Goal: Task Accomplishment & Management: Manage account settings

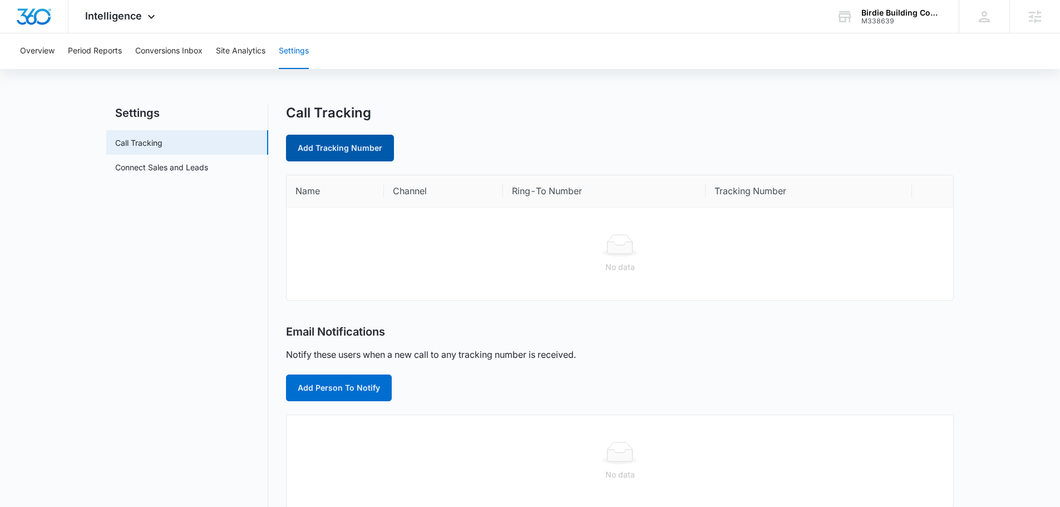
click at [379, 151] on link "Add Tracking Number" at bounding box center [340, 148] width 108 height 27
select select "by_area_code"
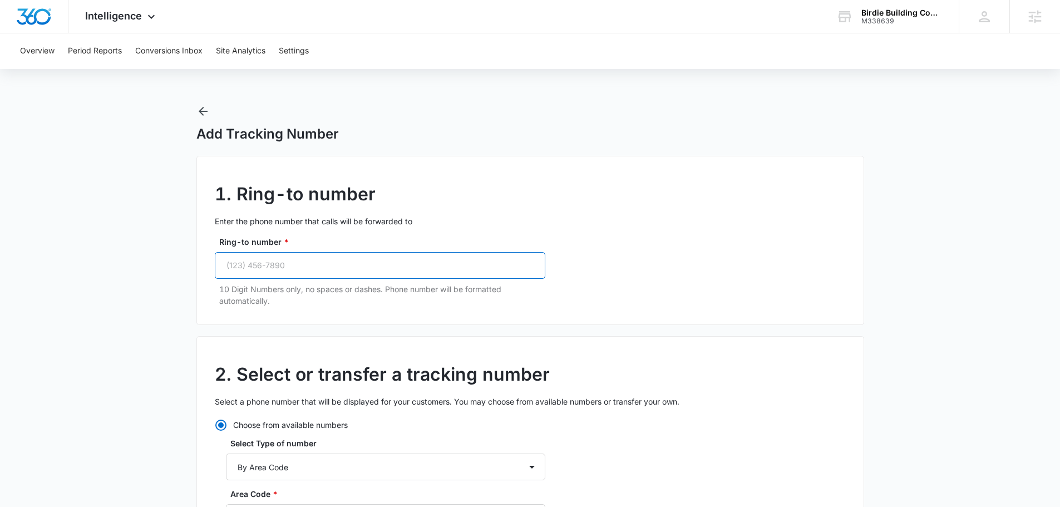
click at [349, 257] on input "Ring-to number *" at bounding box center [380, 265] width 331 height 27
paste input "[PHONE_NUMBER]"
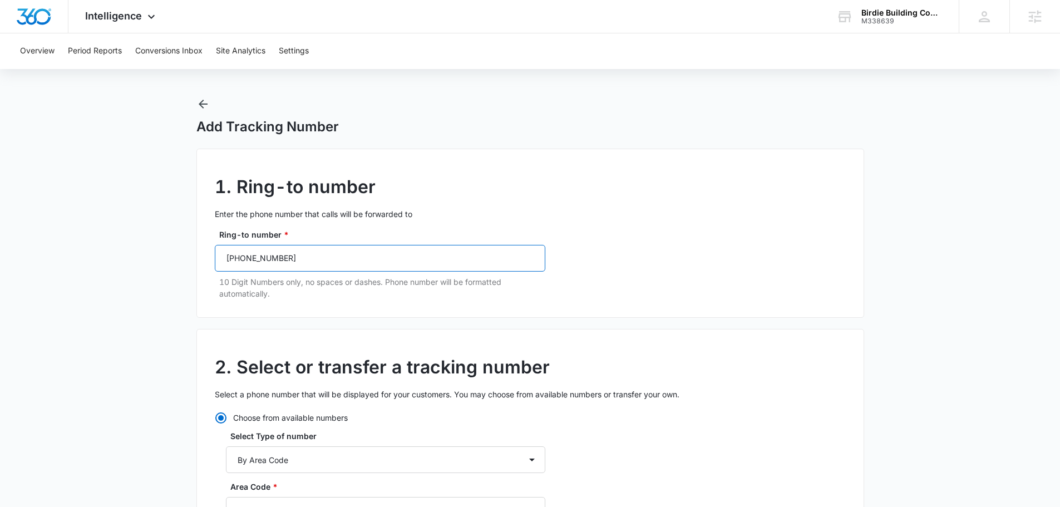
scroll to position [167, 0]
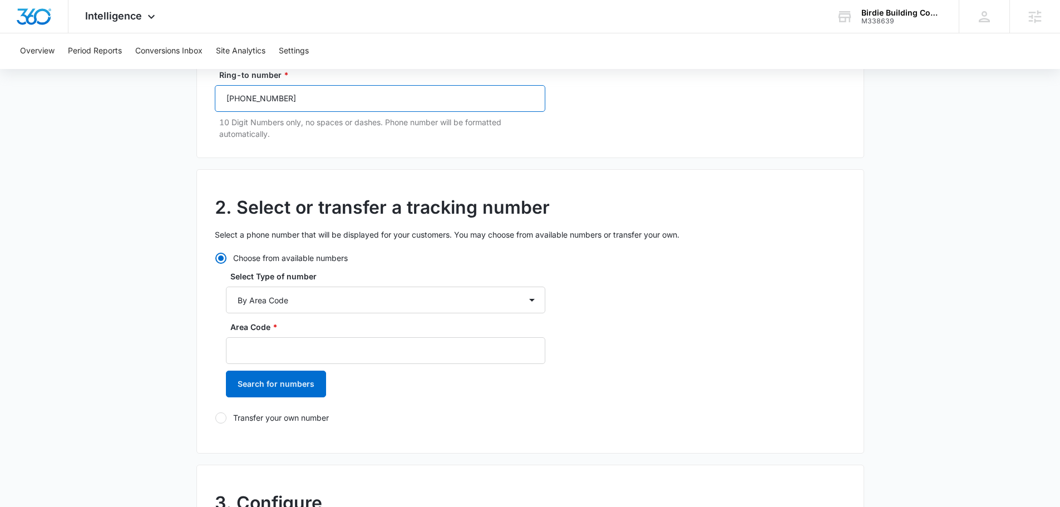
type input "[PHONE_NUMBER]"
click at [290, 364] on div "Area Code * Search for numbers" at bounding box center [385, 363] width 319 height 84
click at [294, 358] on input "Area Code *" at bounding box center [385, 350] width 319 height 27
type input "256"
click at [283, 387] on button "Search for numbers" at bounding box center [276, 384] width 100 height 27
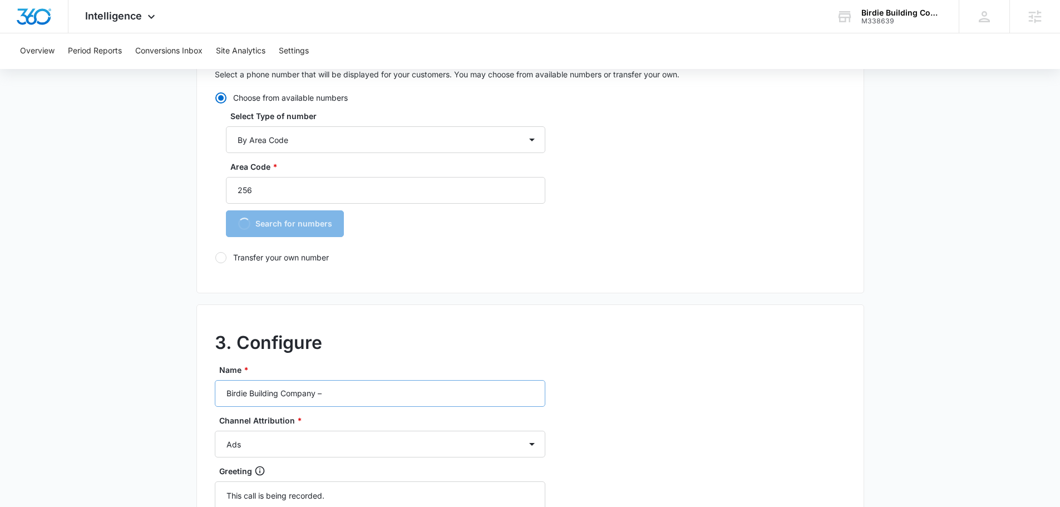
scroll to position [334, 0]
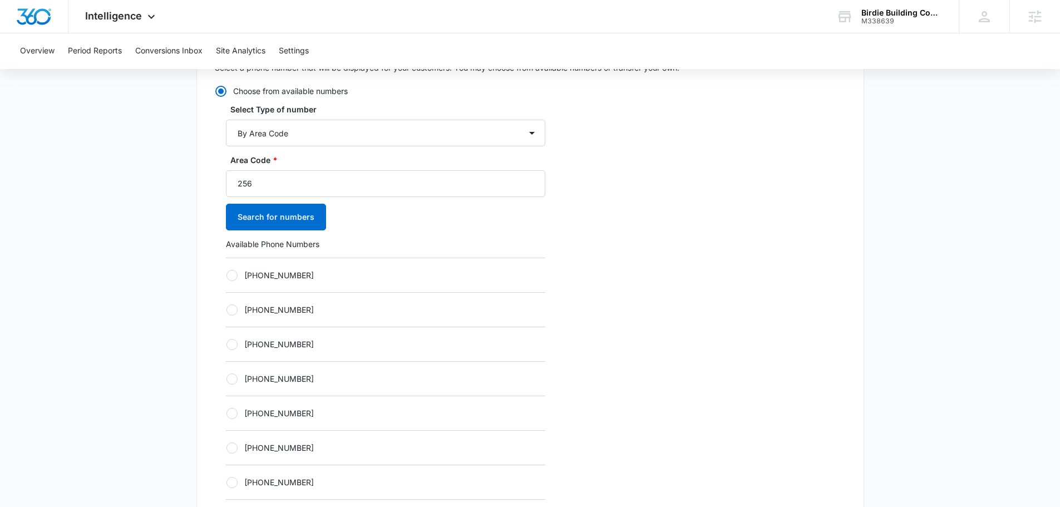
click at [262, 371] on div "[PHONE_NUMBER]" at bounding box center [385, 378] width 319 height 34
click at [262, 383] on label "[PHONE_NUMBER]" at bounding box center [385, 379] width 319 height 12
click at [226, 379] on input "[PHONE_NUMBER]" at bounding box center [226, 378] width 1 height 1
radio input "true"
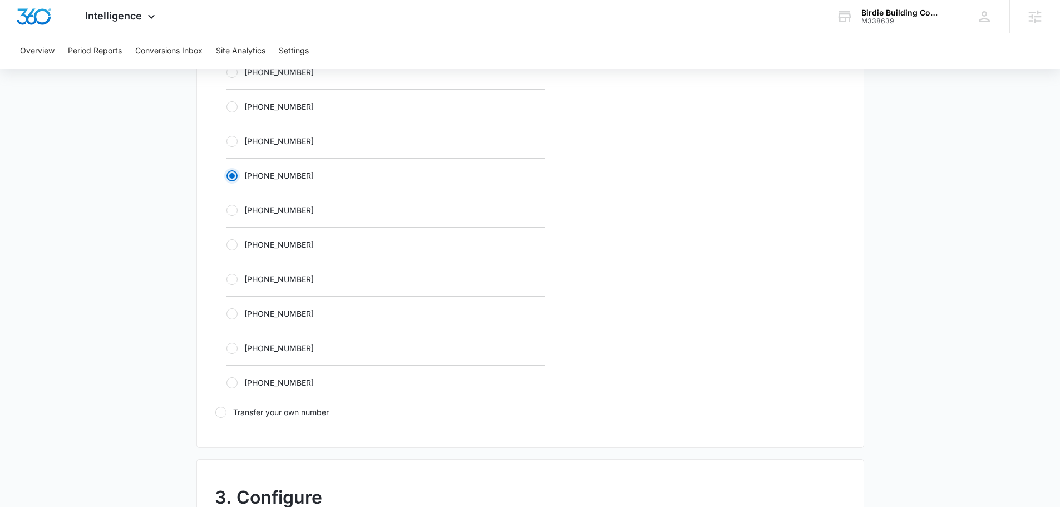
scroll to position [779, 0]
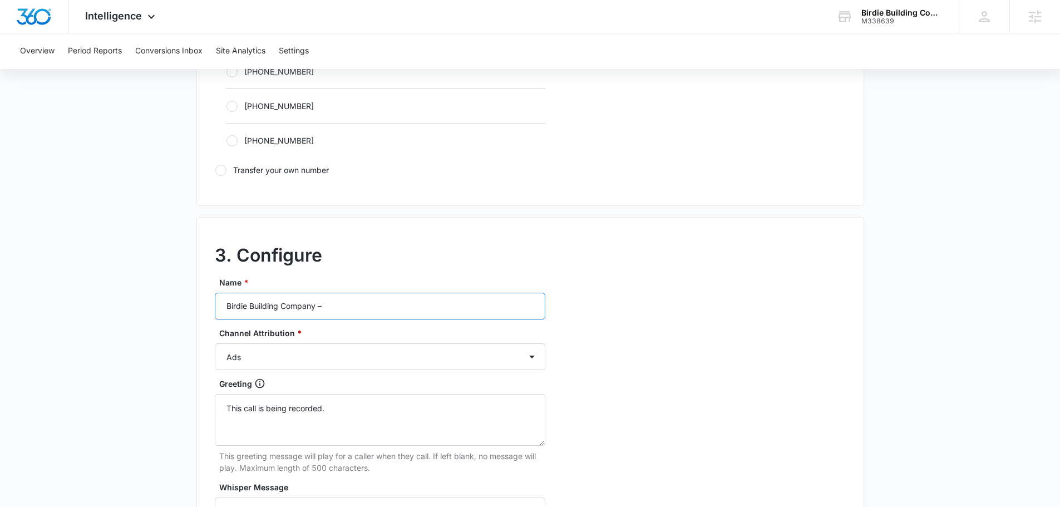
click at [361, 314] on input "Birdie Building Company –" at bounding box center [380, 306] width 331 height 27
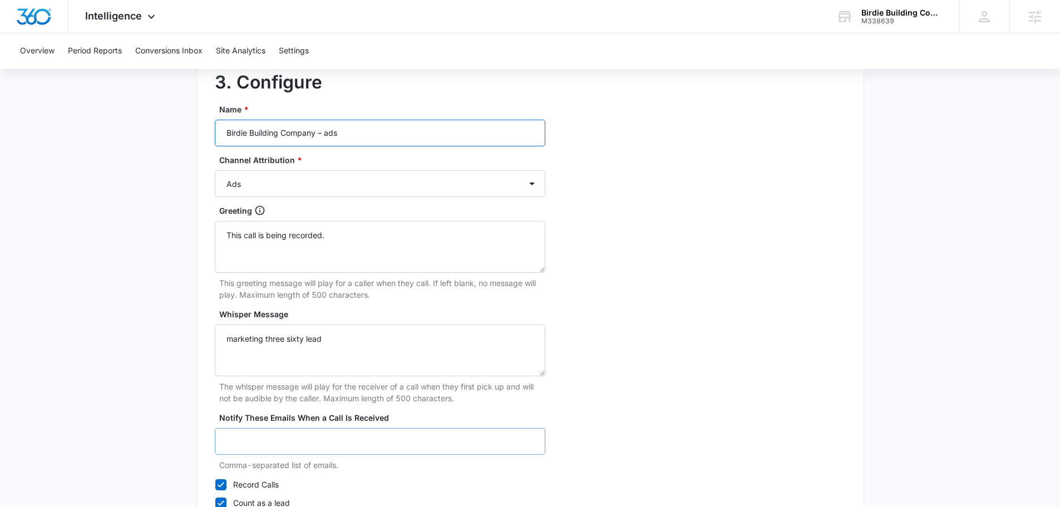
scroll to position [1042, 0]
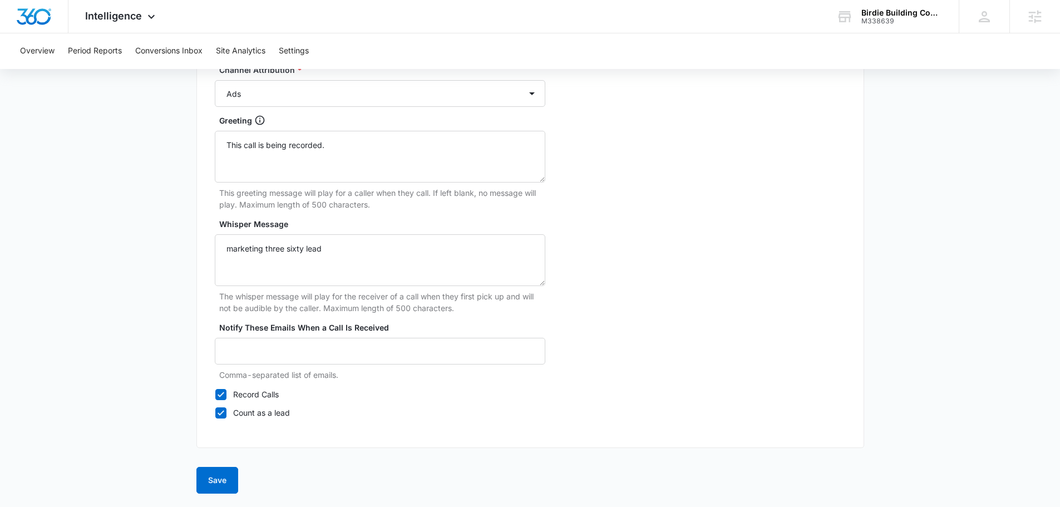
type input "Birdie Building Company – ads"
drag, startPoint x: 208, startPoint y: 462, endPoint x: 212, endPoint y: 477, distance: 15.5
click at [212, 480] on button "Save" at bounding box center [217, 480] width 42 height 27
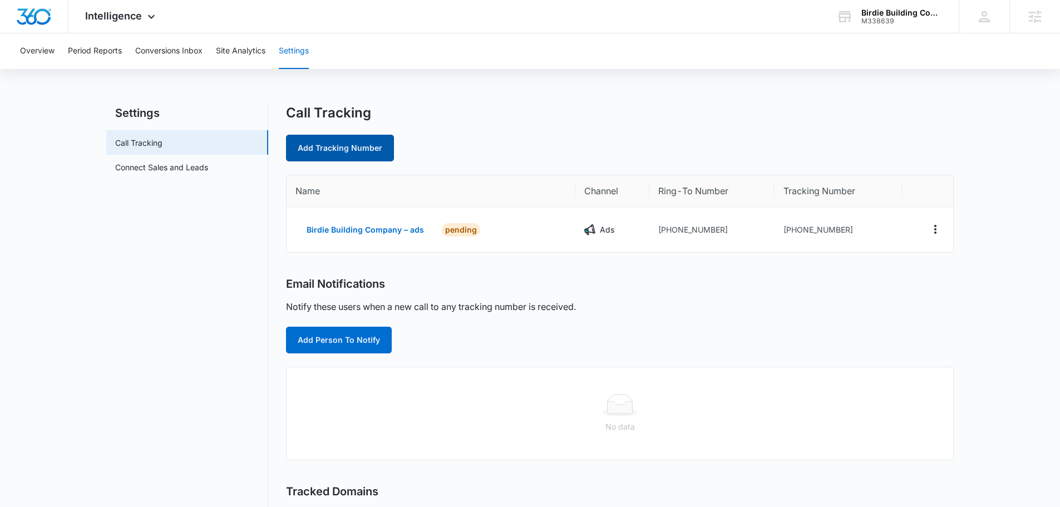
click at [342, 152] on link "Add Tracking Number" at bounding box center [340, 148] width 108 height 27
select select "by_area_code"
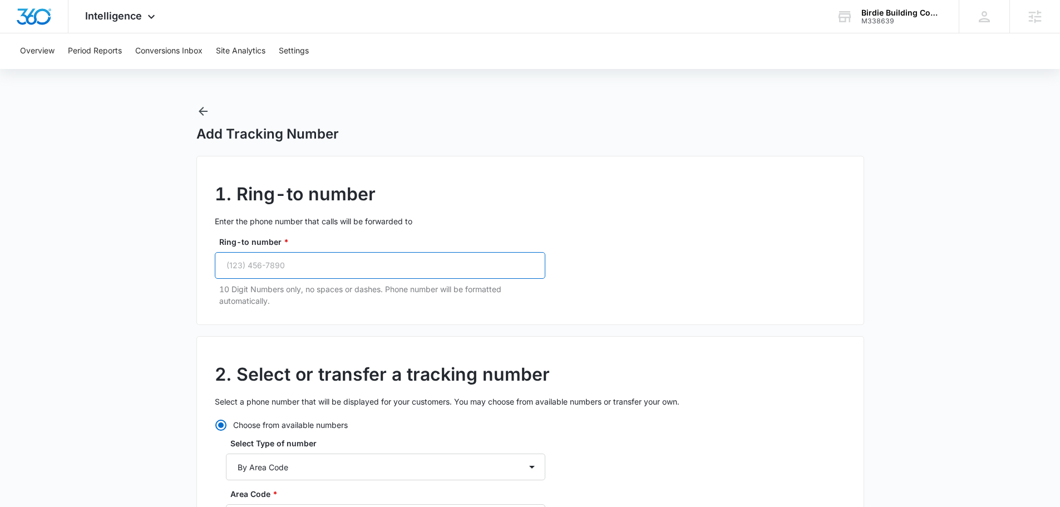
click at [367, 260] on input "Ring-to number *" at bounding box center [380, 265] width 331 height 27
paste input "[PHONE_NUMBER]"
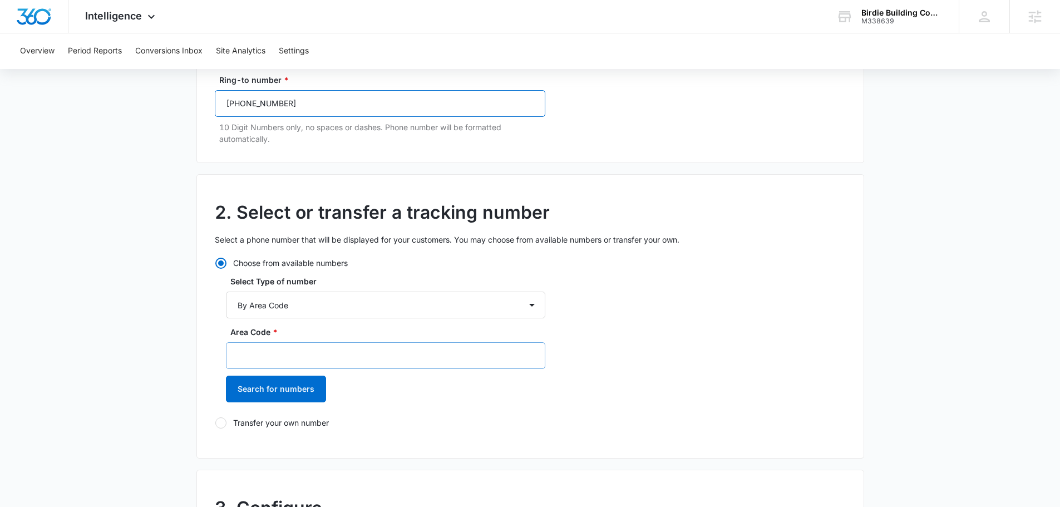
scroll to position [167, 0]
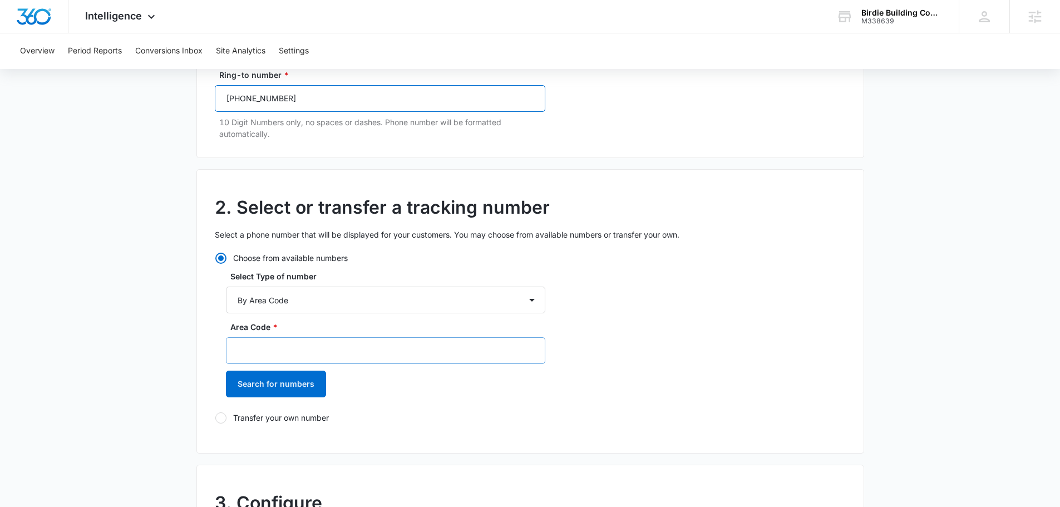
type input "[PHONE_NUMBER]"
click at [284, 357] on input "Area Code *" at bounding box center [385, 350] width 319 height 27
type input "256"
click at [284, 402] on div "Area Code * 256 Search for numbers" at bounding box center [385, 363] width 319 height 84
drag, startPoint x: 285, startPoint y: 394, endPoint x: 297, endPoint y: 391, distance: 12.0
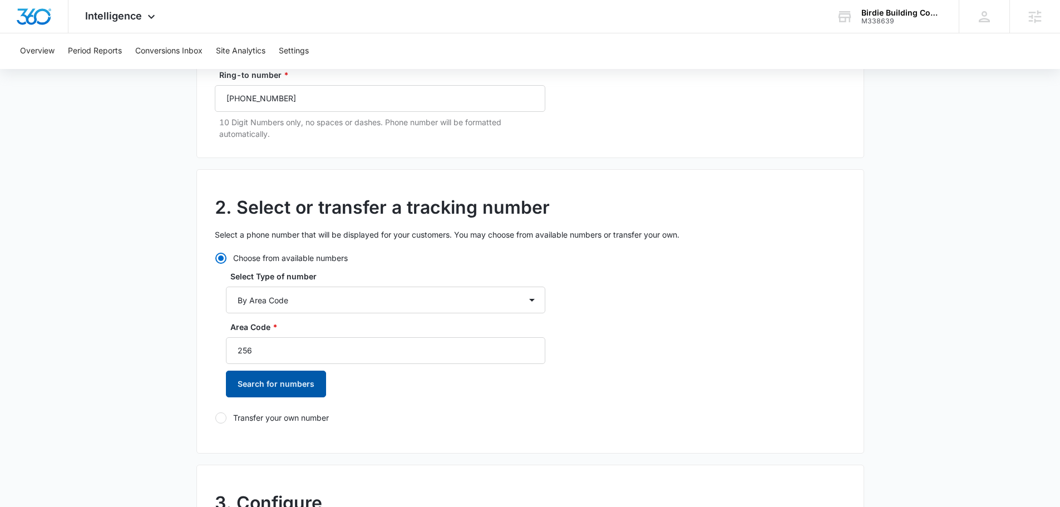
click at [285, 394] on button "Search for numbers" at bounding box center [276, 384] width 100 height 27
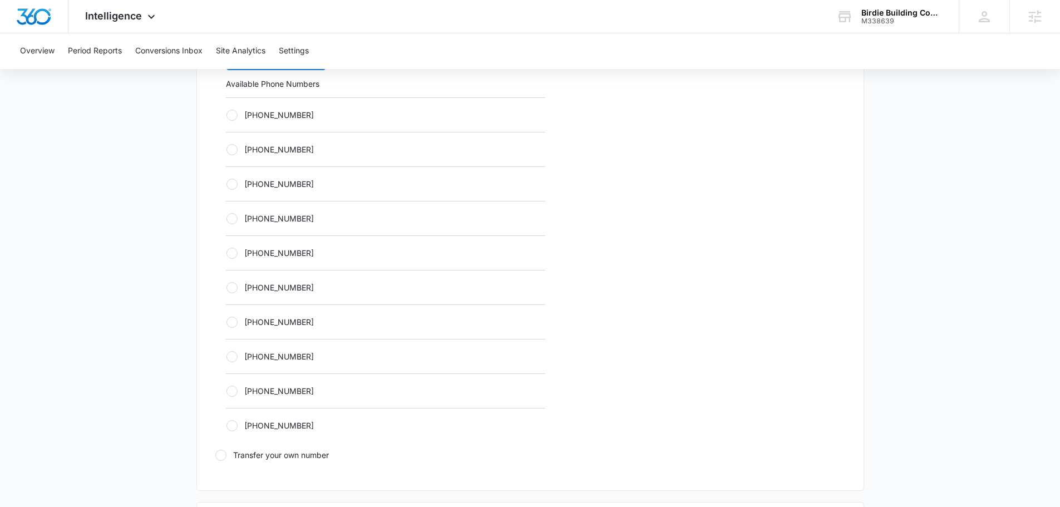
scroll to position [501, 0]
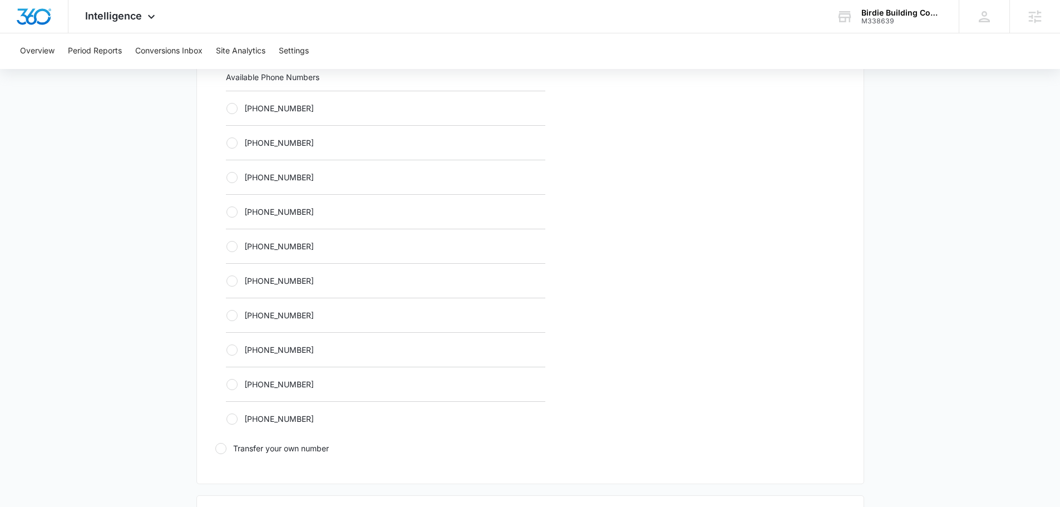
click at [293, 267] on div "[PHONE_NUMBER]" at bounding box center [385, 280] width 319 height 34
click at [289, 249] on label "[PHONE_NUMBER]" at bounding box center [385, 246] width 319 height 12
click at [226, 246] on input "[PHONE_NUMBER]" at bounding box center [226, 246] width 1 height 1
radio input "true"
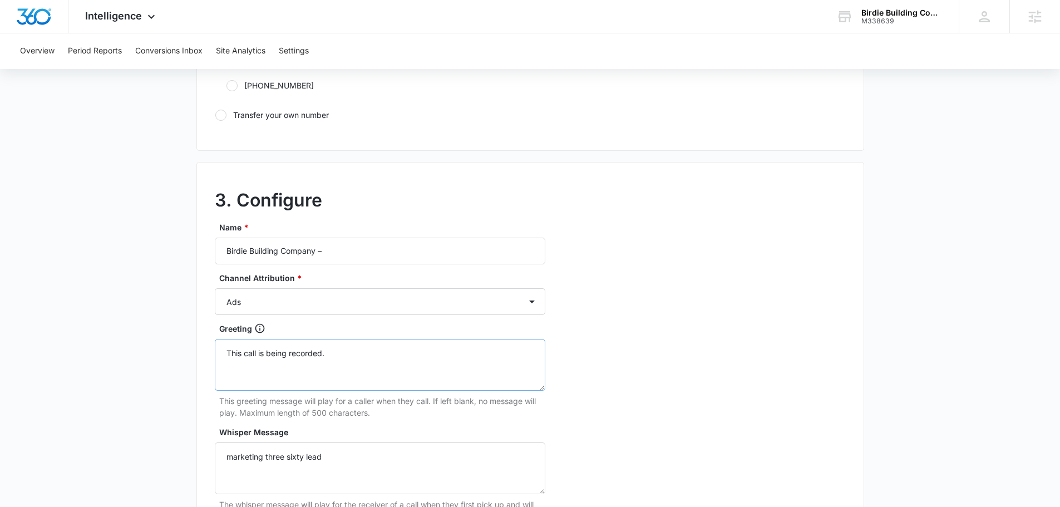
scroll to position [835, 0]
click at [377, 240] on input "Birdie Building Company –" at bounding box center [380, 250] width 331 height 27
type input "Birdie Building Company – content"
click at [310, 303] on select "Ads Local Service Ads Content Social Other" at bounding box center [380, 301] width 331 height 27
select select "CONTENT"
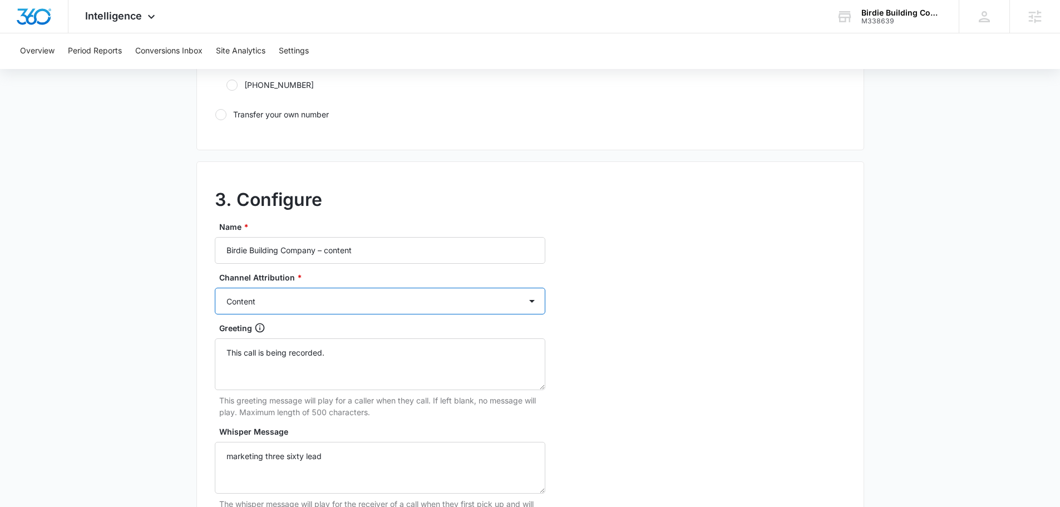
click at [215, 288] on select "Ads Local Service Ads Content Social Other" at bounding box center [380, 301] width 331 height 27
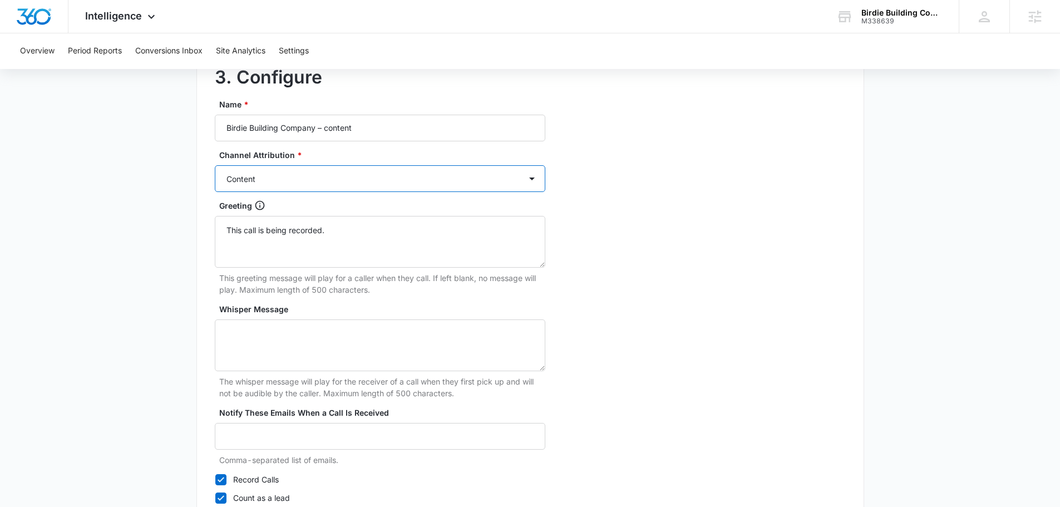
scroll to position [1002, 0]
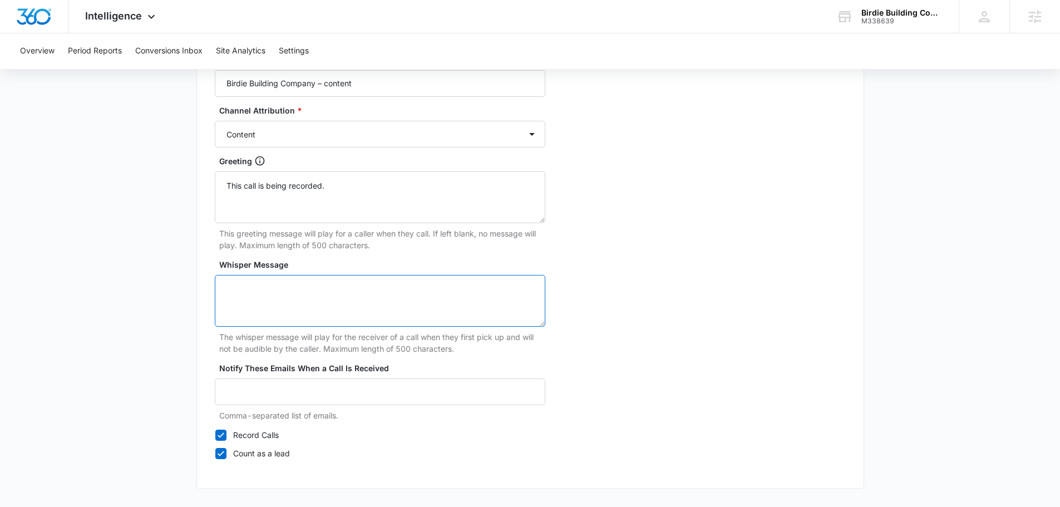
click at [284, 320] on textarea "Whisper Message" at bounding box center [380, 301] width 331 height 52
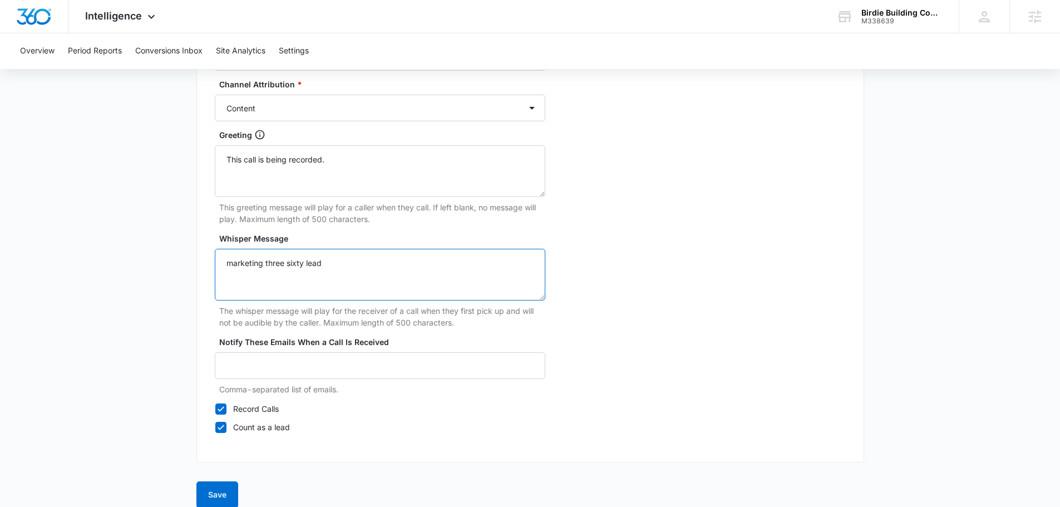
scroll to position [1042, 0]
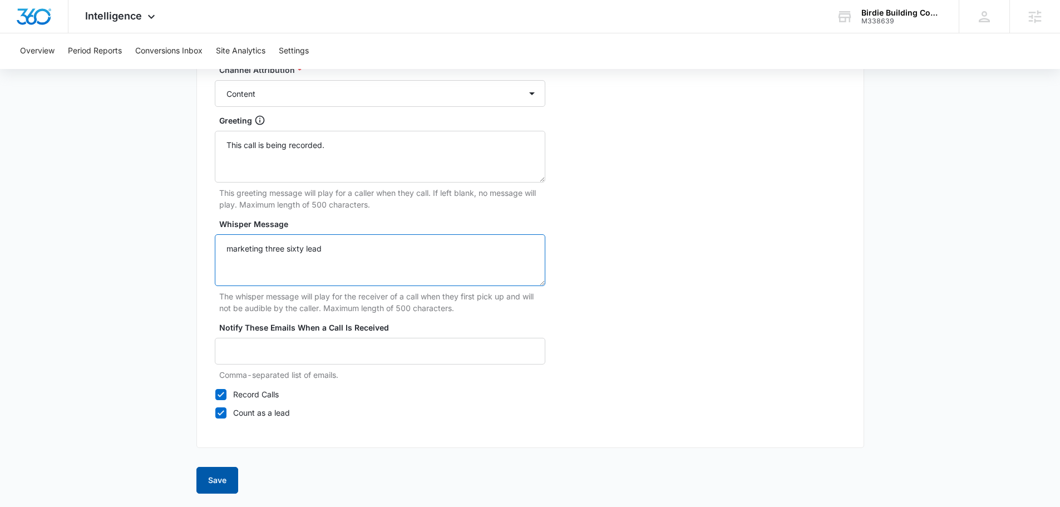
type textarea "marketing three sixty lead"
drag, startPoint x: 214, startPoint y: 490, endPoint x: 243, endPoint y: 475, distance: 32.6
click at [214, 490] on button "Save" at bounding box center [217, 480] width 42 height 27
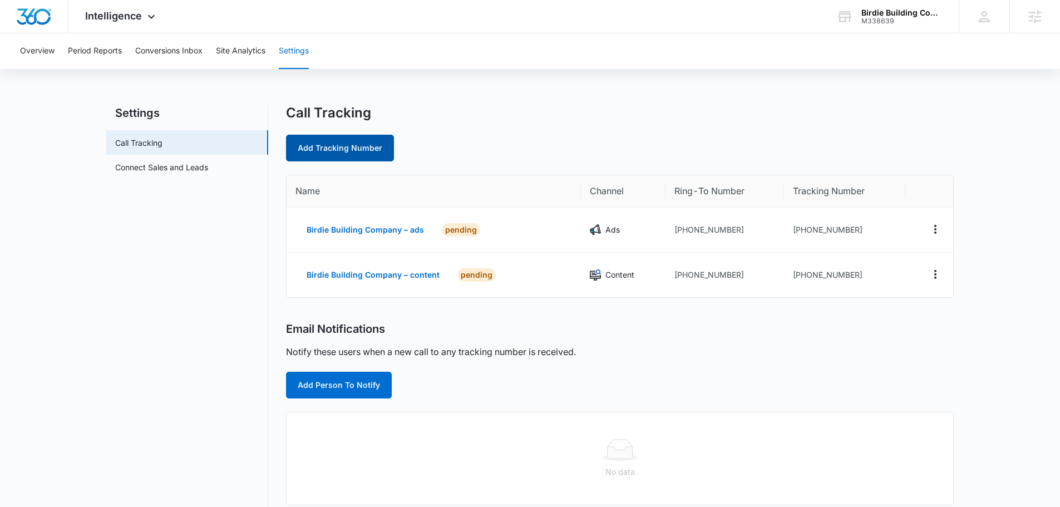
click at [335, 144] on link "Add Tracking Number" at bounding box center [340, 148] width 108 height 27
select select "by_area_code"
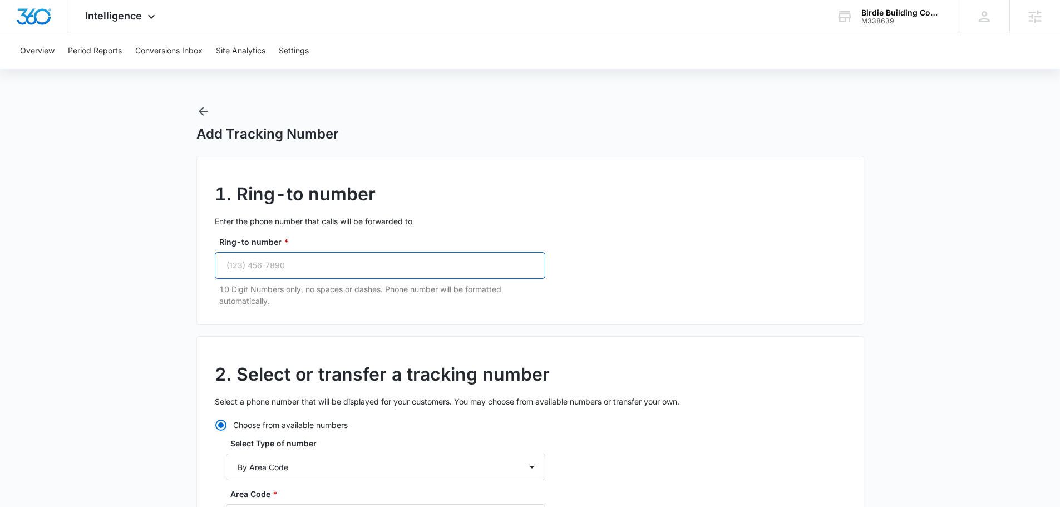
click at [357, 267] on input "Ring-to number *" at bounding box center [380, 265] width 331 height 27
paste input "[PHONE_NUMBER]"
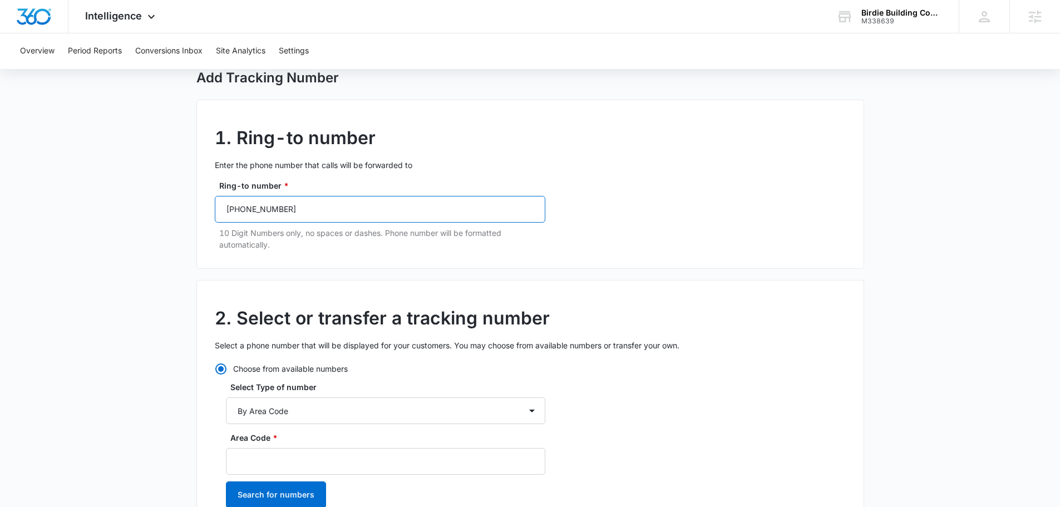
scroll to position [167, 0]
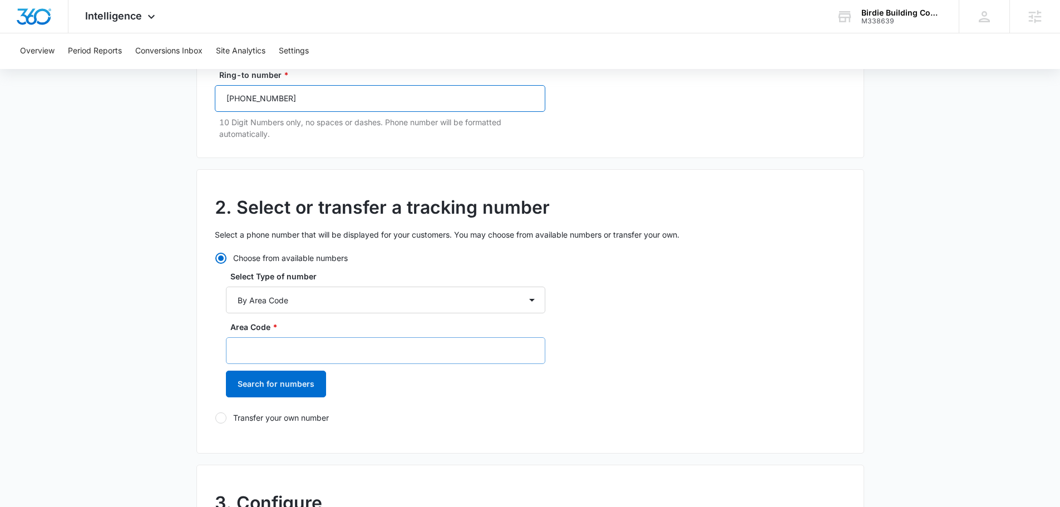
type input "[PHONE_NUMBER]"
click at [331, 351] on input "Area Code *" at bounding box center [385, 350] width 319 height 27
type input "256"
click at [289, 373] on button "Search for numbers" at bounding box center [276, 384] width 100 height 27
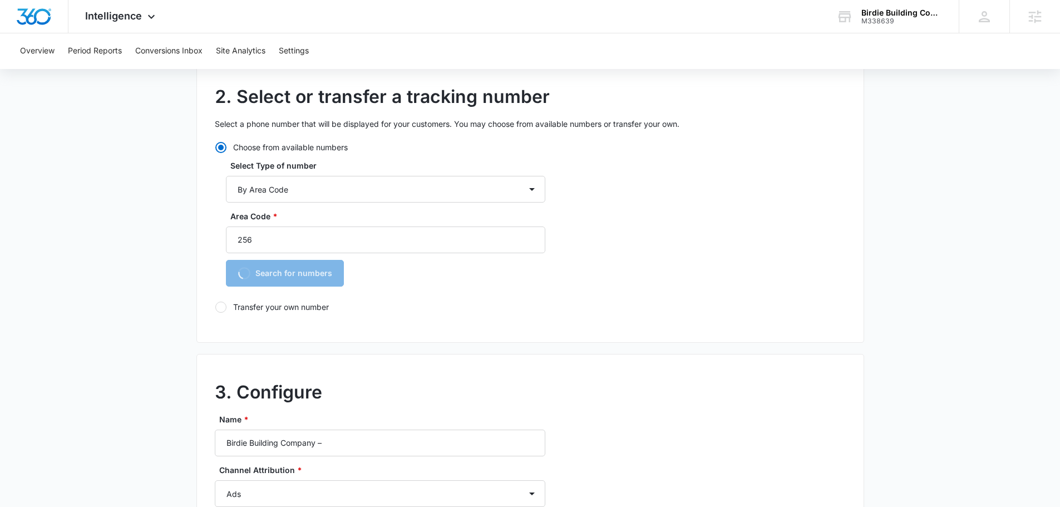
scroll to position [278, 0]
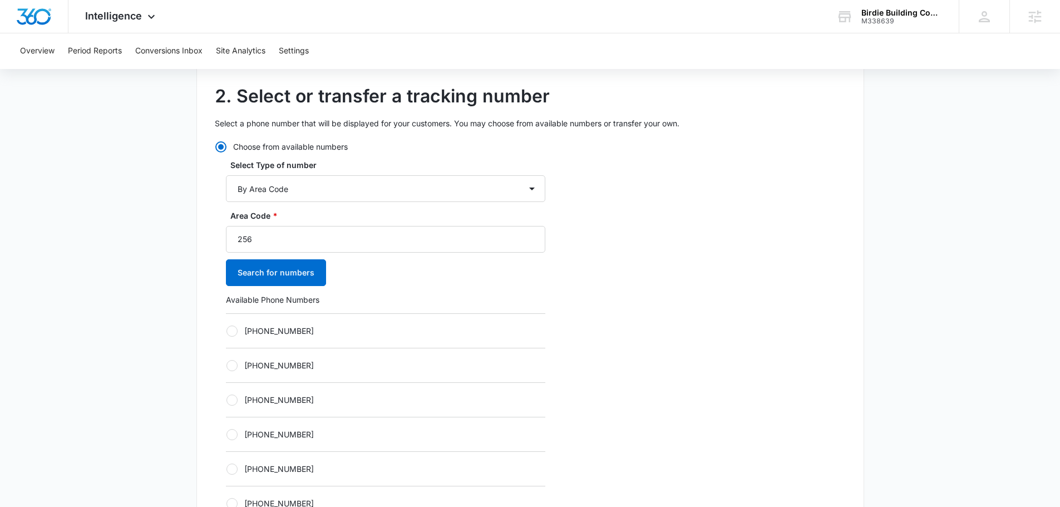
click at [261, 439] on label "[PHONE_NUMBER]" at bounding box center [385, 434] width 319 height 12
click at [226, 435] on input "[PHONE_NUMBER]" at bounding box center [226, 434] width 1 height 1
radio input "true"
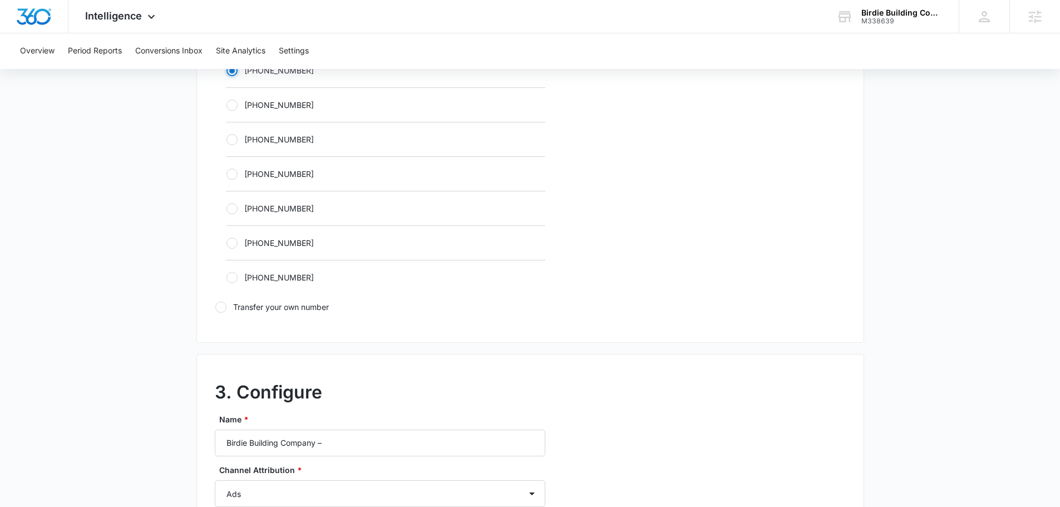
scroll to position [723, 0]
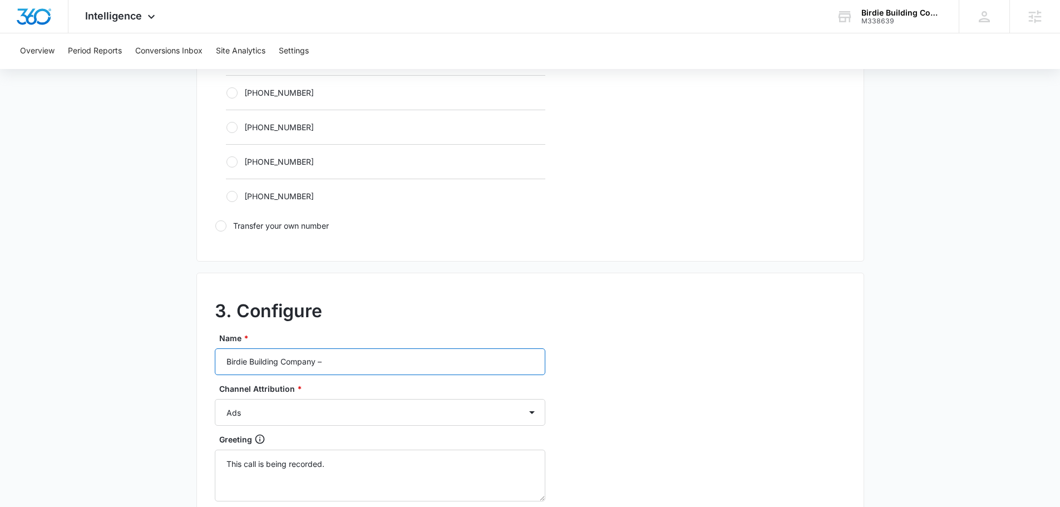
click at [362, 369] on input "Birdie Building Company –" at bounding box center [380, 361] width 331 height 27
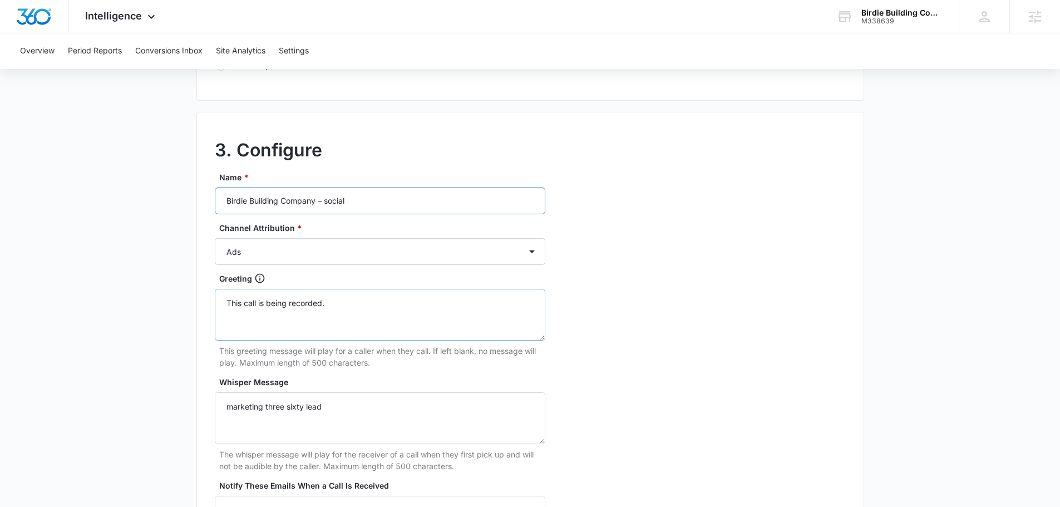
scroll to position [890, 0]
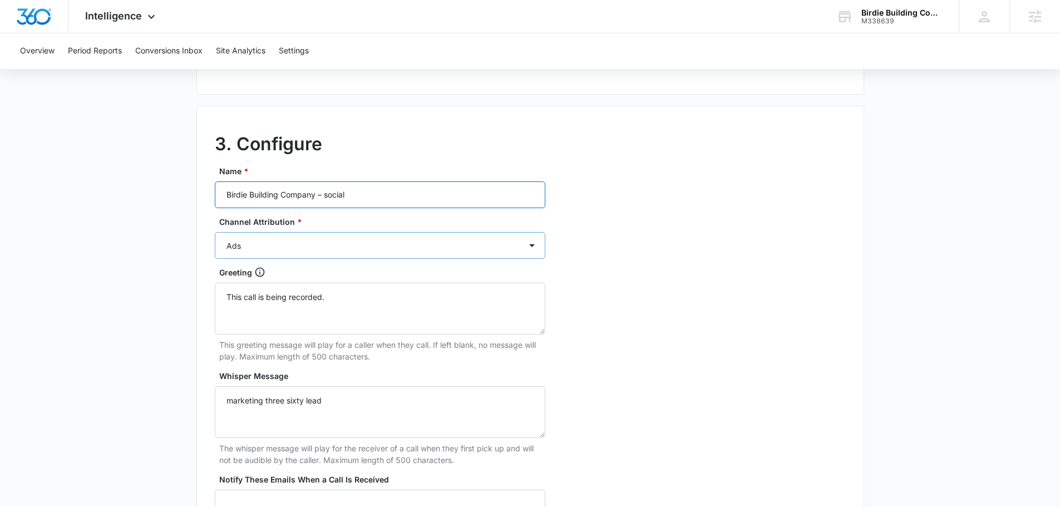
type input "Birdie Building Company – social"
drag, startPoint x: 357, startPoint y: 249, endPoint x: 359, endPoint y: 235, distance: 14.6
click at [357, 248] on select "Ads Local Service Ads Content Social Other" at bounding box center [380, 245] width 331 height 27
select select "SOCIAL"
click at [215, 232] on select "Ads Local Service Ads Content Social Other" at bounding box center [380, 245] width 331 height 27
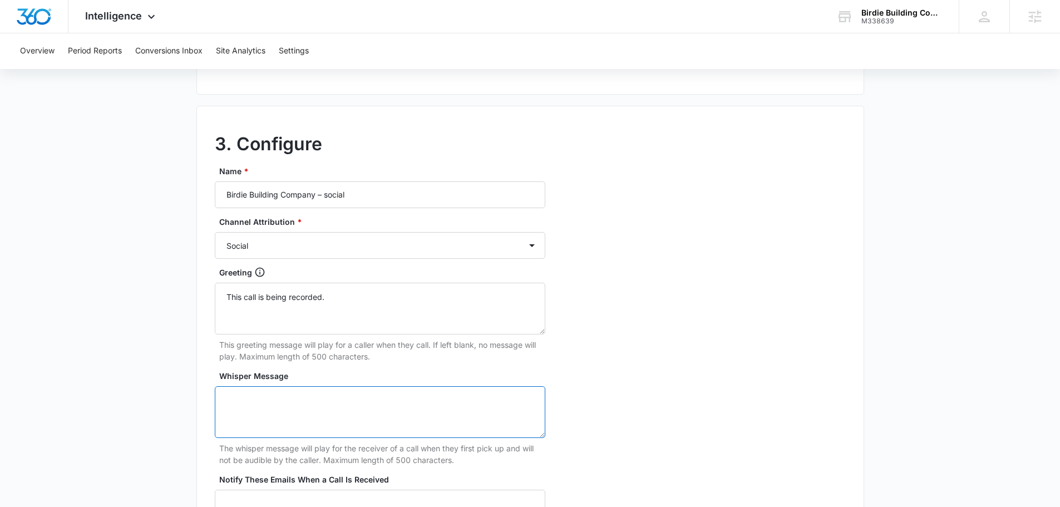
click at [296, 398] on textarea "Whisper Message" at bounding box center [380, 412] width 331 height 52
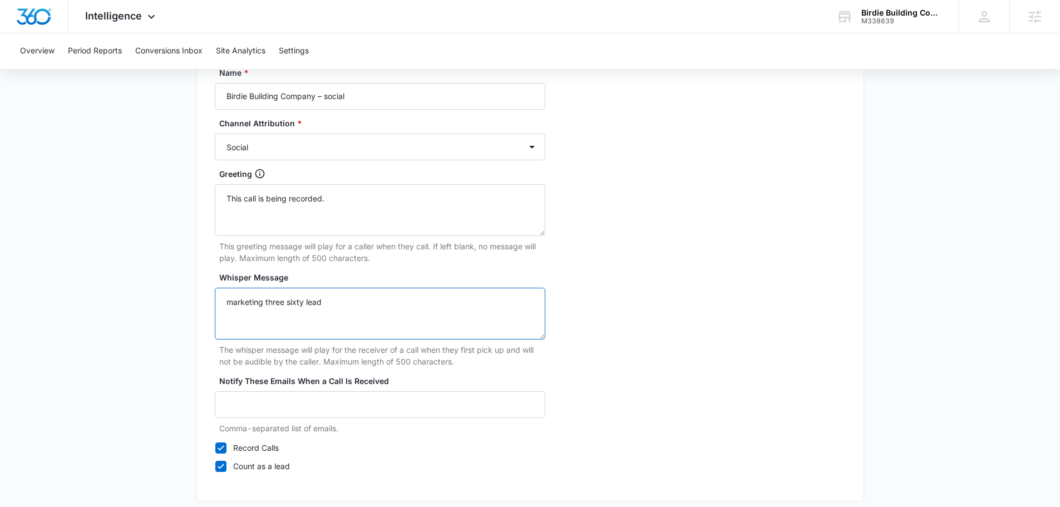
scroll to position [1042, 0]
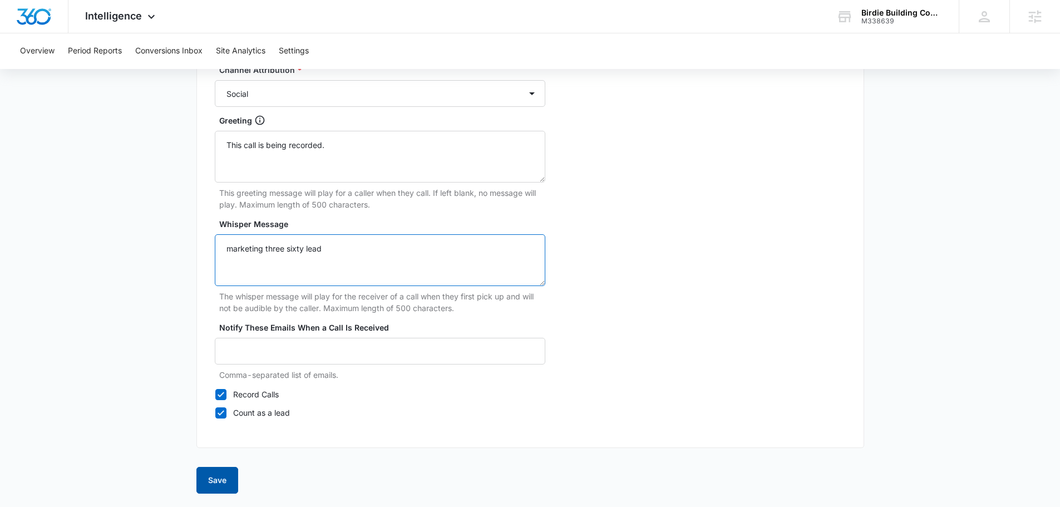
type textarea "marketing three sixty lead"
click at [210, 487] on button "Save" at bounding box center [217, 480] width 42 height 27
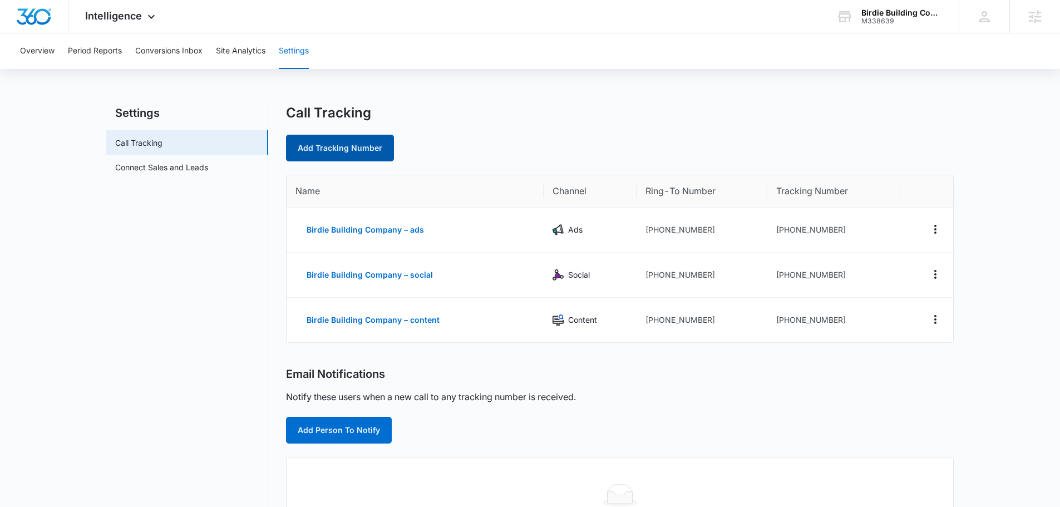
click at [350, 147] on link "Add Tracking Number" at bounding box center [340, 148] width 108 height 27
select select "by_area_code"
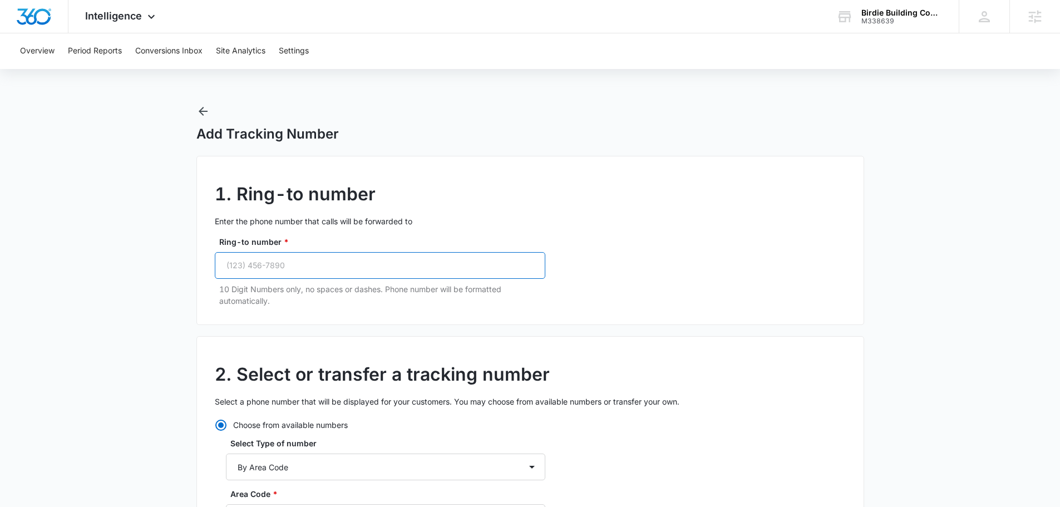
click at [307, 277] on input "Ring-to number *" at bounding box center [380, 265] width 331 height 27
paste input "[PHONE_NUMBER]"
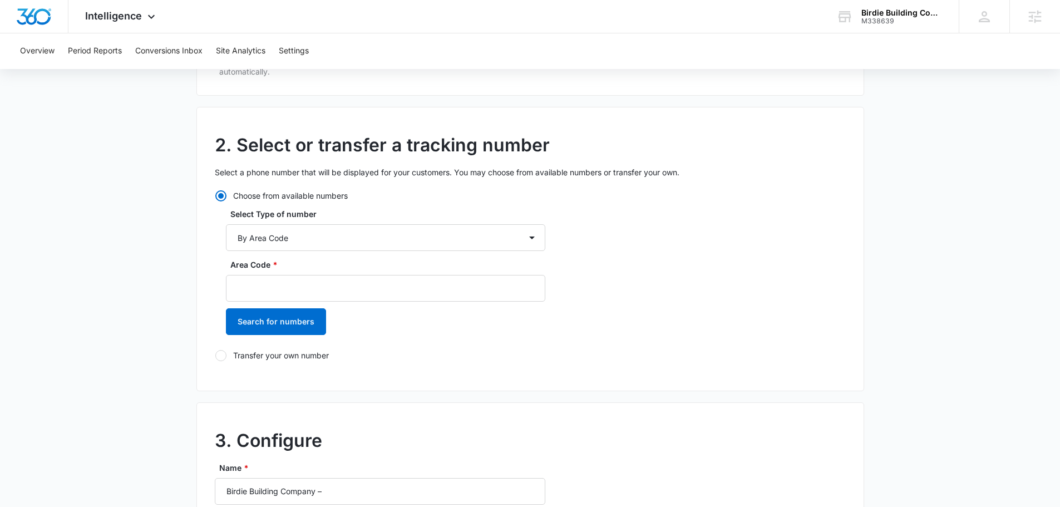
scroll to position [278, 0]
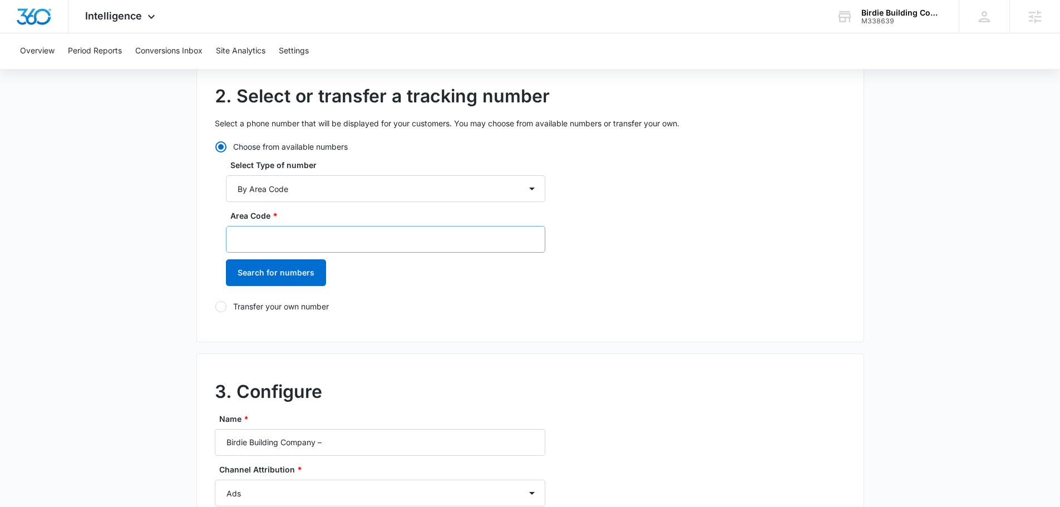
type input "[PHONE_NUMBER]"
click at [322, 248] on input "Area Code *" at bounding box center [385, 239] width 319 height 27
type input "2"
type input "256"
click at [270, 274] on button "Search for numbers" at bounding box center [276, 272] width 100 height 27
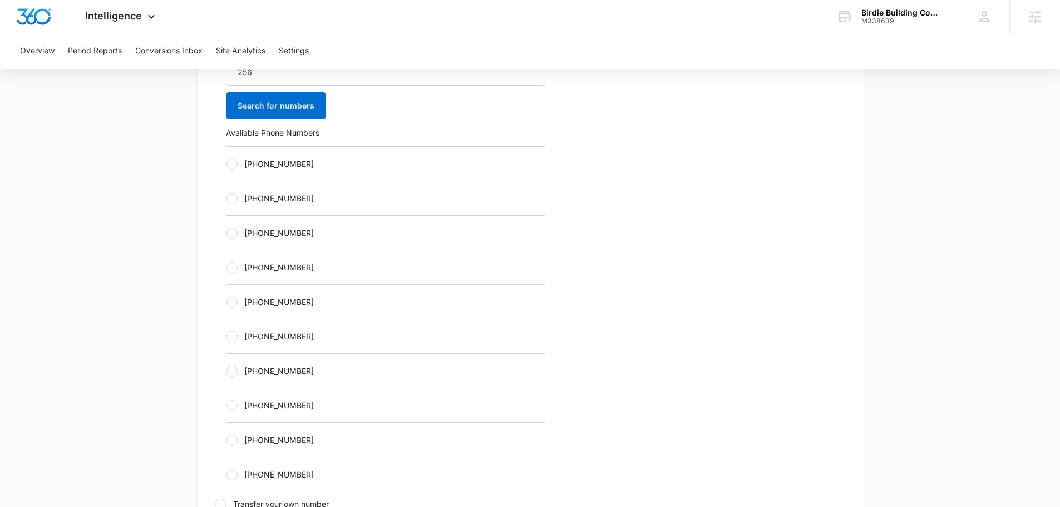
click at [262, 273] on label "[PHONE_NUMBER]" at bounding box center [385, 268] width 319 height 12
click at [226, 268] on input "[PHONE_NUMBER]" at bounding box center [226, 267] width 1 height 1
radio input "true"
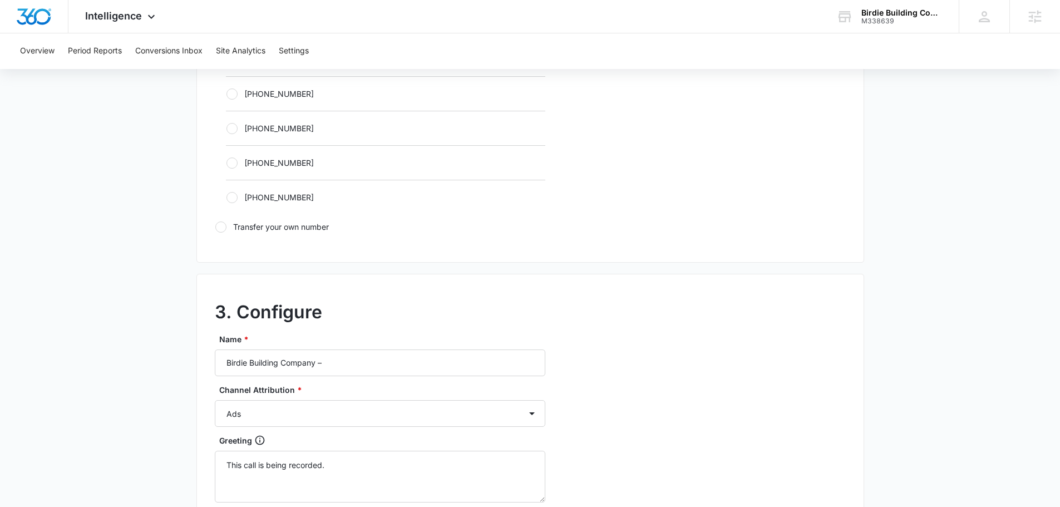
scroll to position [723, 0]
click at [367, 353] on input "Birdie Building Company –" at bounding box center [380, 361] width 331 height 27
type input "Birdie Building Company – other"
click at [305, 407] on select "Ads Local Service Ads Content Social Other" at bounding box center [380, 412] width 331 height 27
select select "OTHER"
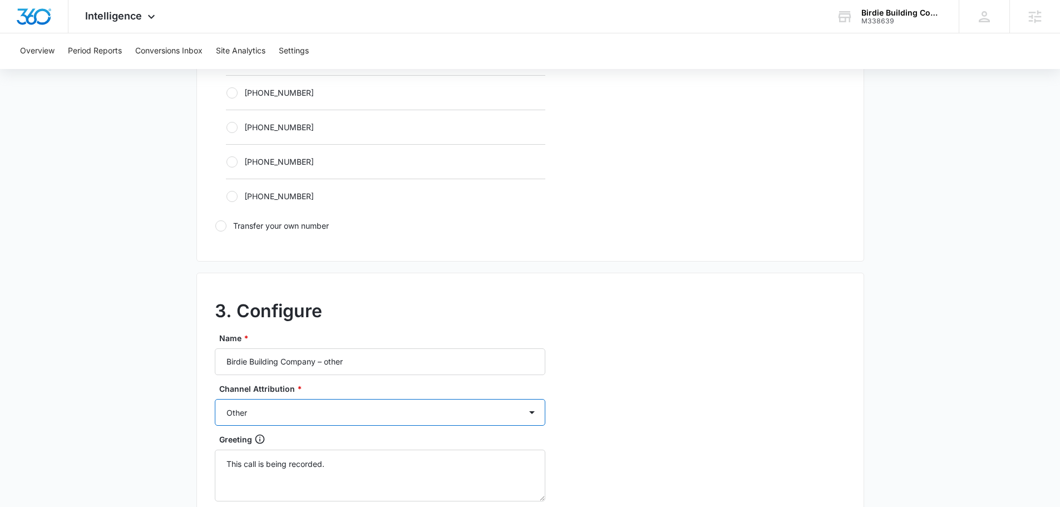
click at [215, 399] on select "Ads Local Service Ads Content Social Other" at bounding box center [380, 412] width 331 height 27
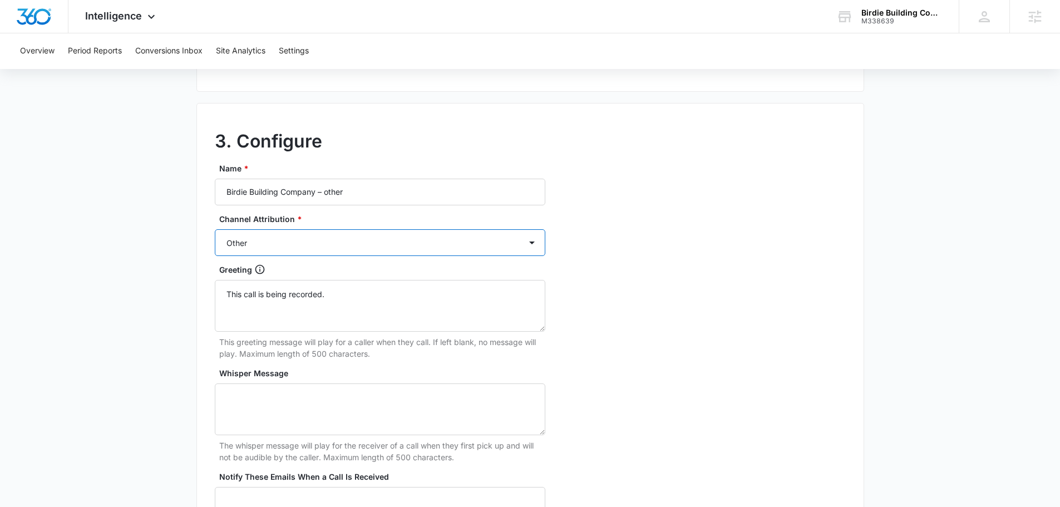
scroll to position [1002, 0]
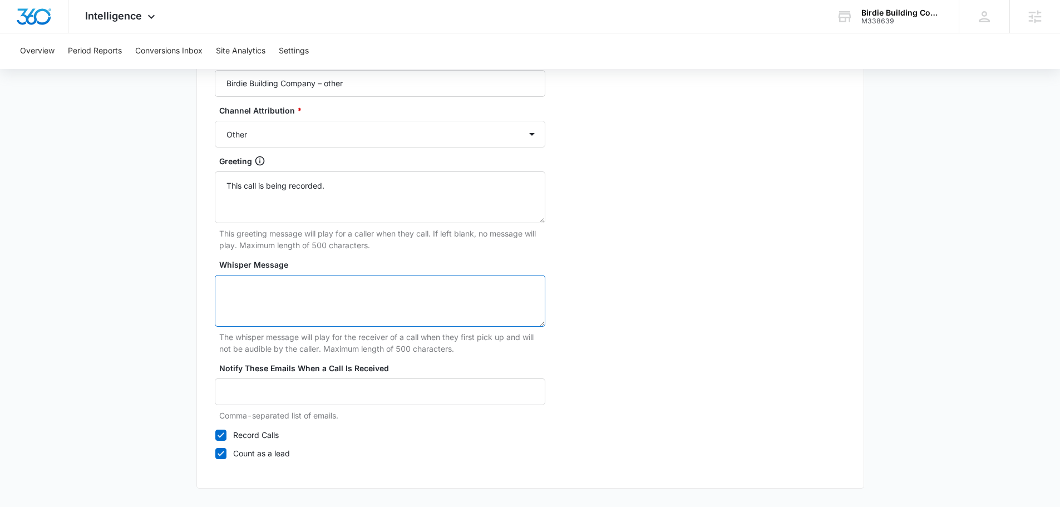
click at [328, 305] on textarea "Whisper Message" at bounding box center [380, 301] width 331 height 52
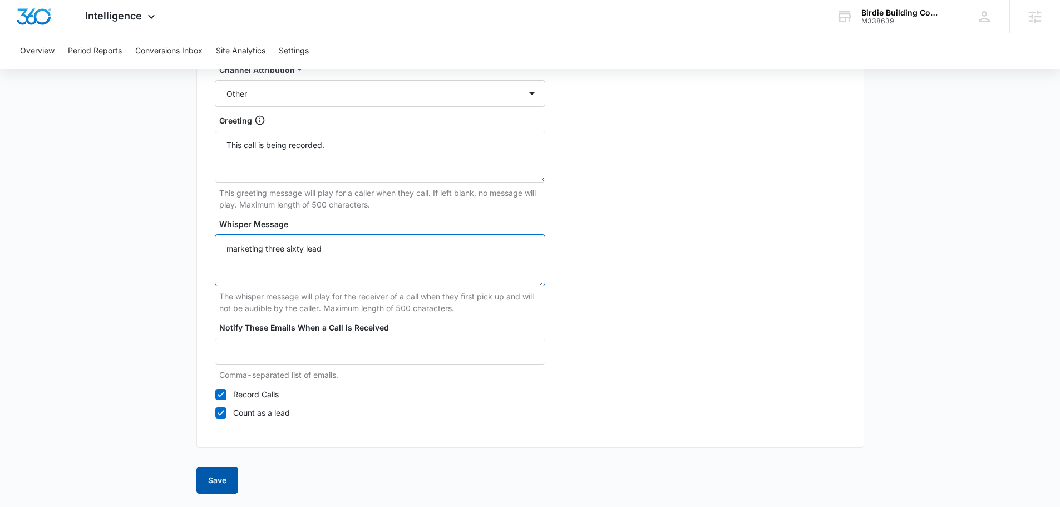
type textarea "marketing three sixty lead"
drag, startPoint x: 204, startPoint y: 486, endPoint x: 274, endPoint y: 478, distance: 71.2
click at [204, 486] on button "Save" at bounding box center [217, 480] width 42 height 27
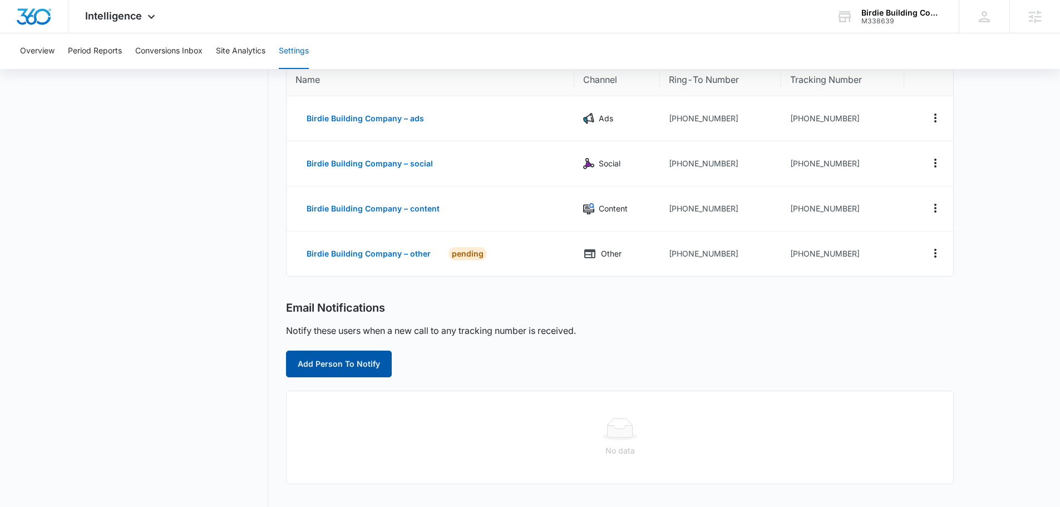
click at [358, 363] on button "Add Person To Notify" at bounding box center [339, 364] width 106 height 27
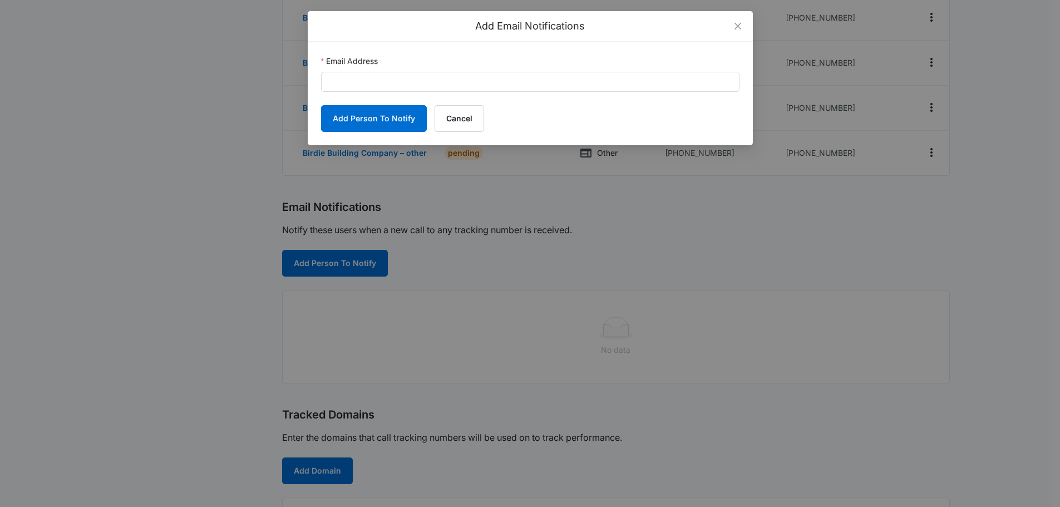
scroll to position [223, 0]
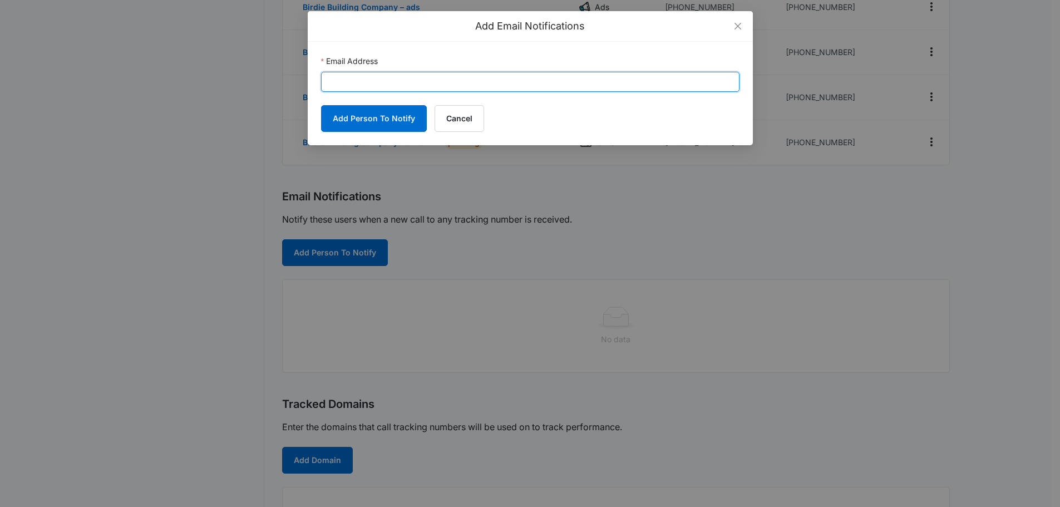
click at [489, 80] on input "Email Address" at bounding box center [530, 82] width 418 height 20
paste input "[EMAIL_ADDRESS][PERSON_NAME][DOMAIN_NAME]"
type input "[EMAIL_ADDRESS][PERSON_NAME][DOMAIN_NAME]"
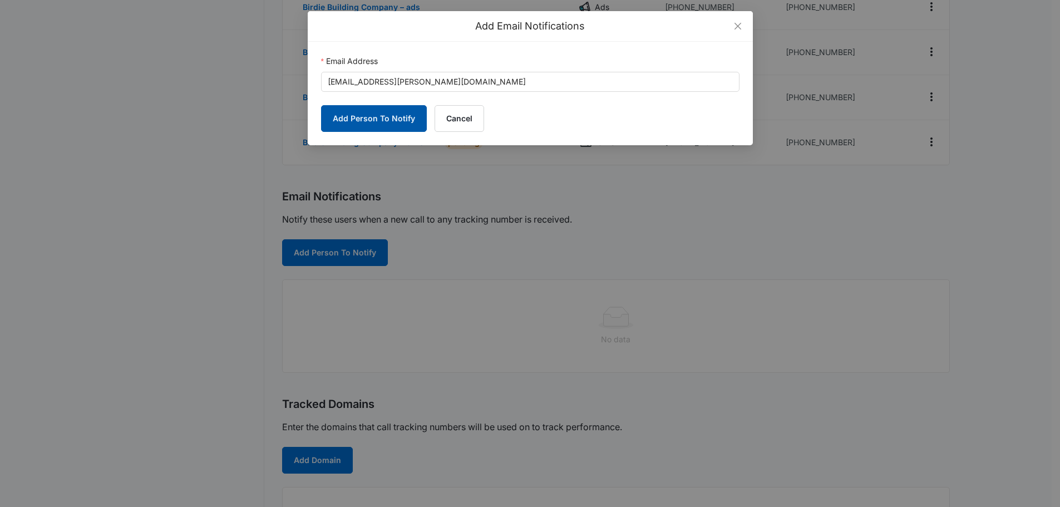
click at [393, 117] on button "Add Person To Notify" at bounding box center [374, 118] width 106 height 27
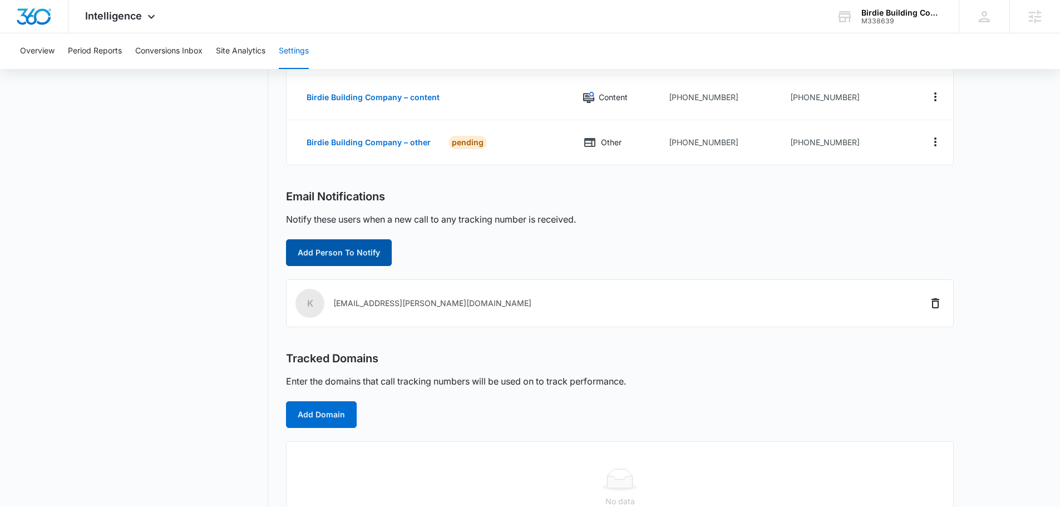
click at [381, 255] on button "Add Person To Notify" at bounding box center [339, 252] width 106 height 27
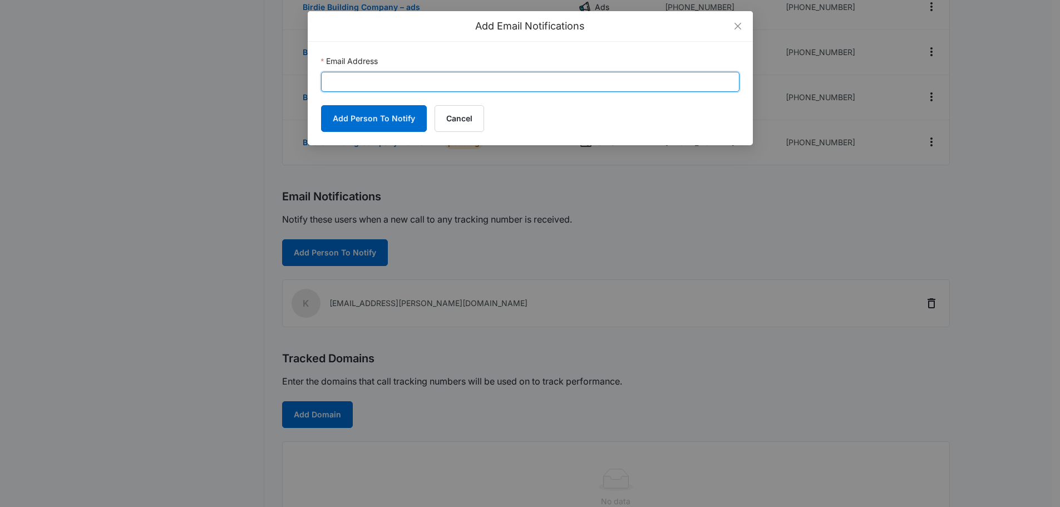
click at [435, 81] on input "Email Address" at bounding box center [530, 82] width 418 height 20
paste input "[EMAIL_ADDRESS][DOMAIN_NAME]"
type input "[EMAIL_ADDRESS][DOMAIN_NAME]"
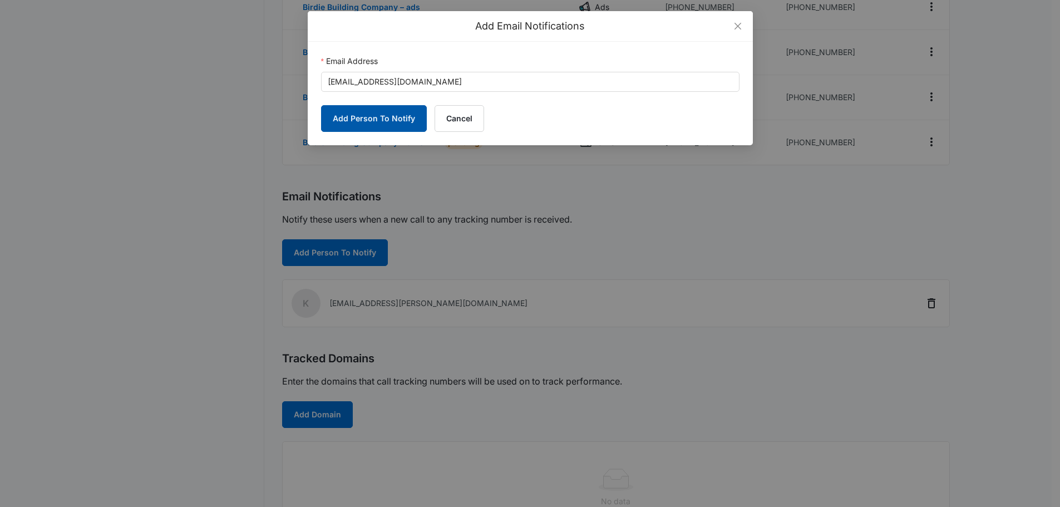
click at [347, 114] on button "Add Person To Notify" at bounding box center [374, 118] width 106 height 27
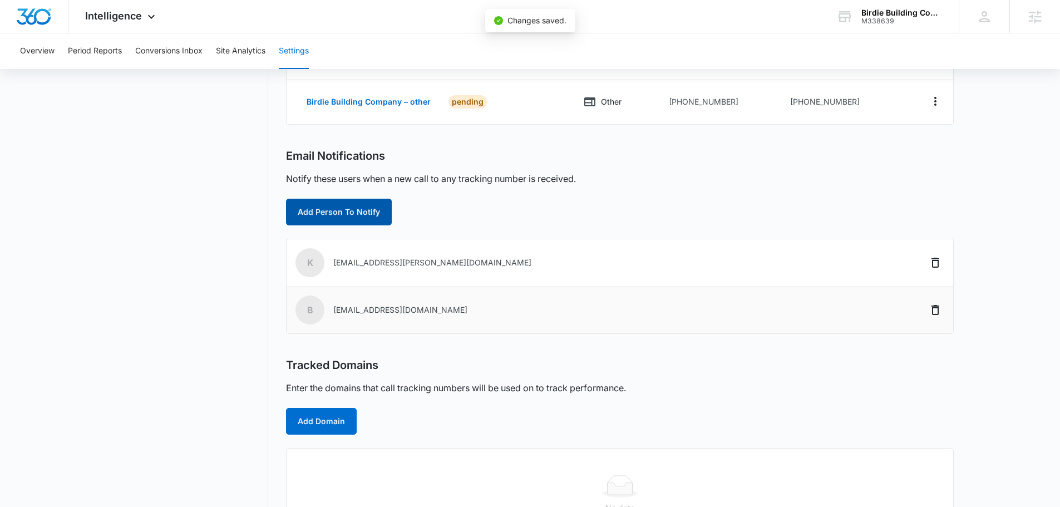
scroll to position [311, 0]
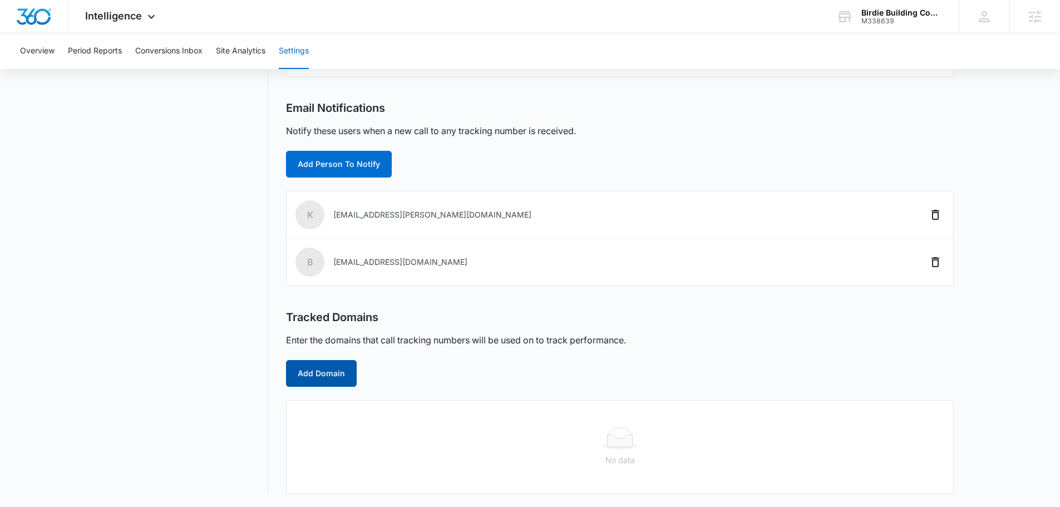
click at [338, 366] on button "Add Domain" at bounding box center [321, 373] width 71 height 27
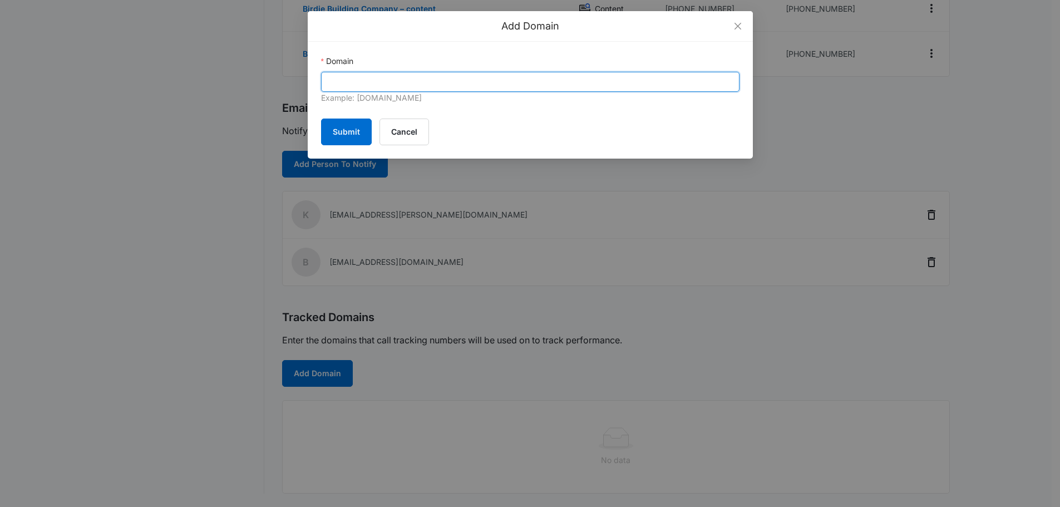
click at [470, 80] on input "Domain" at bounding box center [530, 82] width 418 height 20
paste input "[URL][DOMAIN_NAME]"
drag, startPoint x: 353, startPoint y: 82, endPoint x: 139, endPoint y: 105, distance: 215.4
click at [140, 103] on div "Add Domain Domain [URL][DOMAIN_NAME] Example: [DOMAIN_NAME] Submit Cancel" at bounding box center [530, 253] width 1060 height 507
click at [492, 85] on input "[DOMAIN_NAME][URL]" at bounding box center [530, 82] width 418 height 20
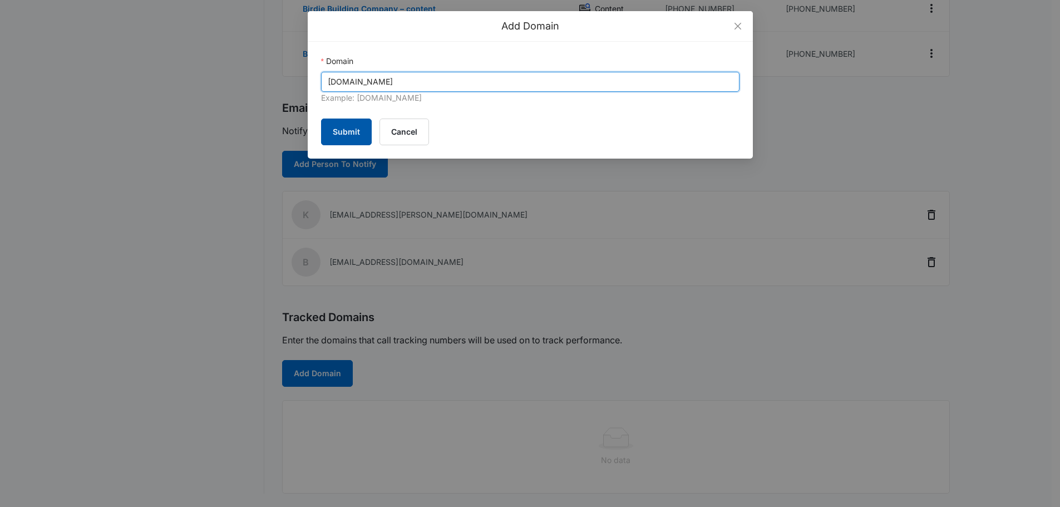
type input "[DOMAIN_NAME]"
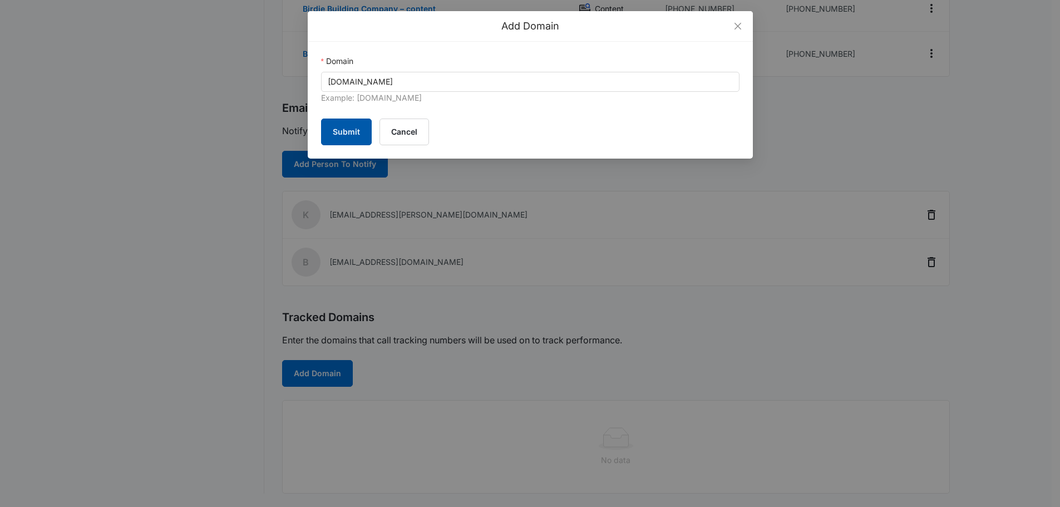
click at [351, 133] on button "Submit" at bounding box center [346, 132] width 51 height 27
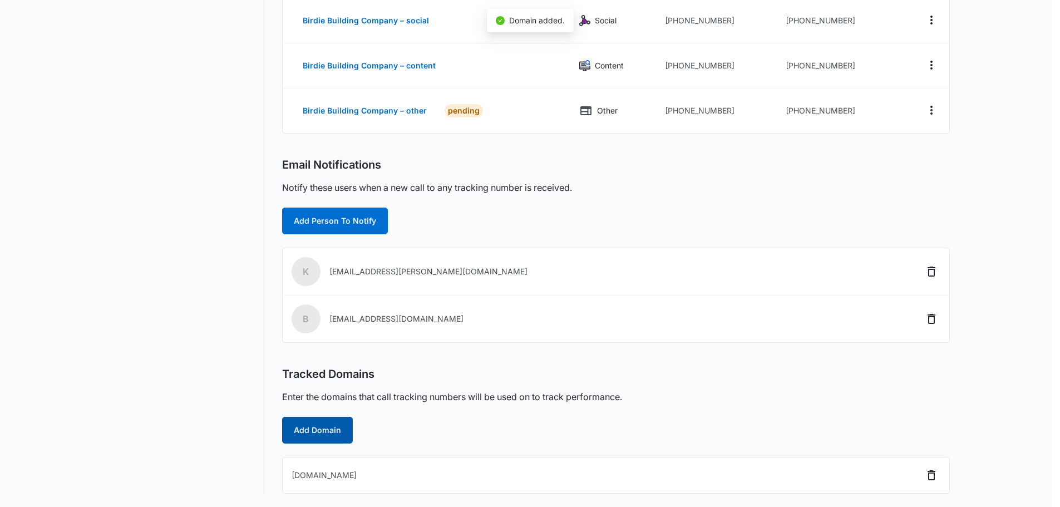
scroll to position [254, 0]
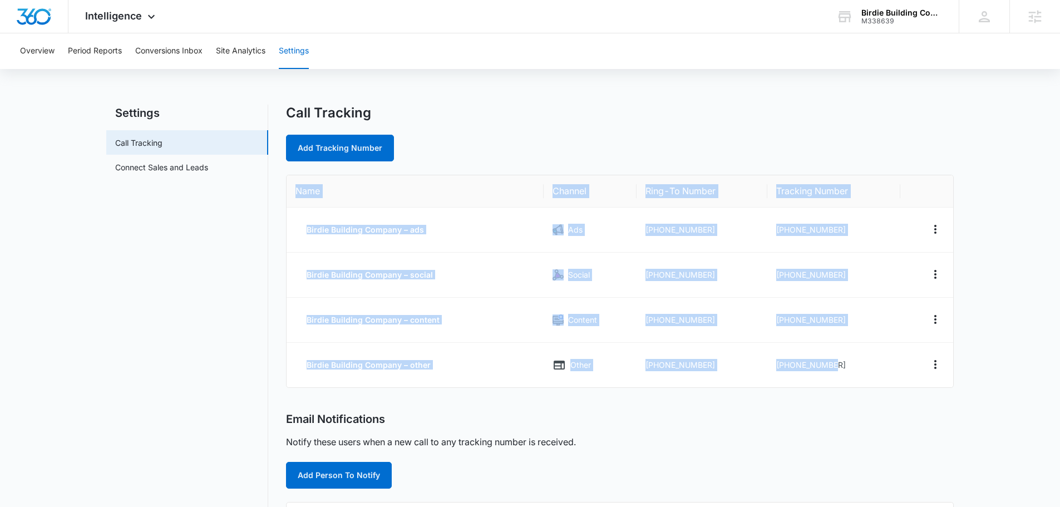
drag, startPoint x: 826, startPoint y: 367, endPoint x: 281, endPoint y: 208, distance: 567.5
click at [281, 208] on div "Settings Call Tracking Connect Sales and Leads Call Tracking Add Tracking Numbe…" at bounding box center [529, 426] width 847 height 643
copy table "Name Channel Ring-To Number Tracking Number Birdie Building Company – ads Ads […"
click at [803, 331] on td "[PHONE_NUMBER]" at bounding box center [833, 320] width 133 height 45
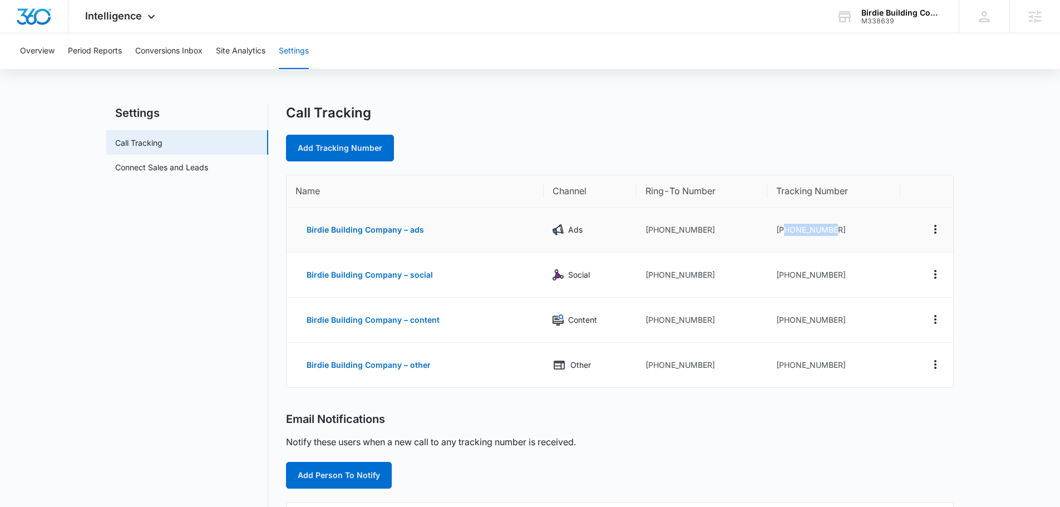
drag, startPoint x: 843, startPoint y: 230, endPoint x: 783, endPoint y: 234, distance: 59.7
click at [783, 234] on td "[PHONE_NUMBER]" at bounding box center [833, 230] width 133 height 45
copy td "2562693076"
drag, startPoint x: 838, startPoint y: 275, endPoint x: 782, endPoint y: 281, distance: 56.5
click at [782, 281] on td "[PHONE_NUMBER]" at bounding box center [833, 275] width 133 height 45
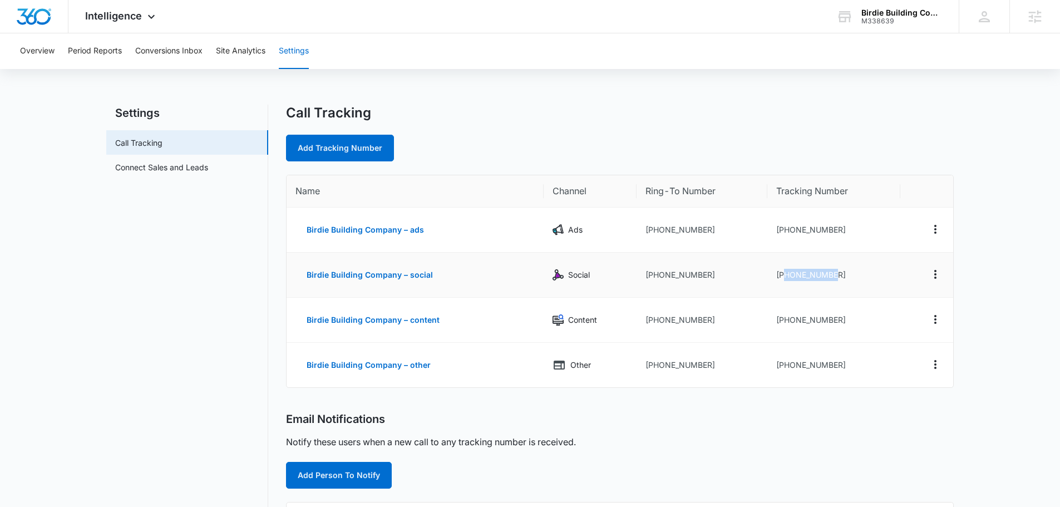
copy td "2562693084"
drag, startPoint x: 836, startPoint y: 319, endPoint x: 788, endPoint y: 320, distance: 47.3
click at [788, 320] on td "[PHONE_NUMBER]" at bounding box center [833, 320] width 133 height 45
drag, startPoint x: 786, startPoint y: 318, endPoint x: 848, endPoint y: 322, distance: 62.4
click at [848, 322] on td "[PHONE_NUMBER]" at bounding box center [833, 320] width 133 height 45
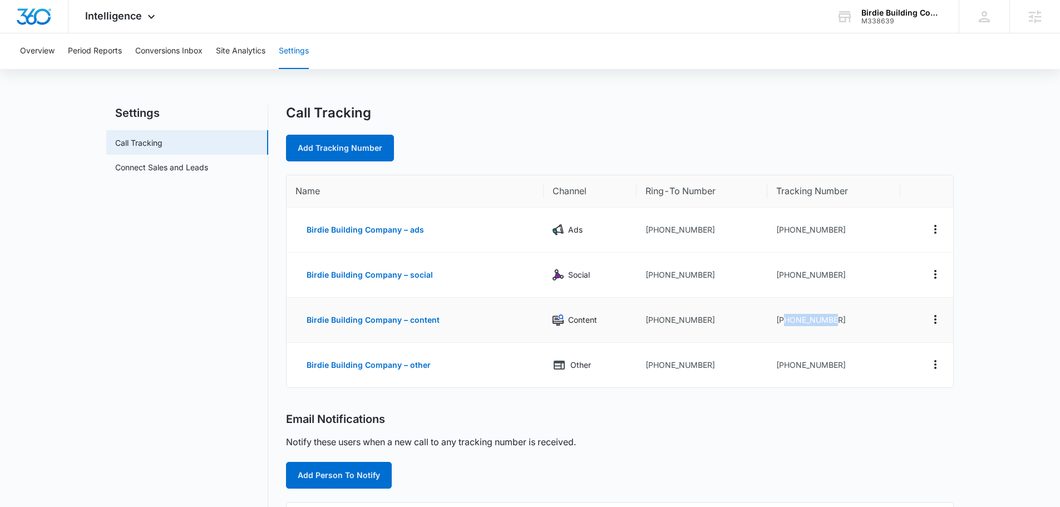
copy td "2562693087"
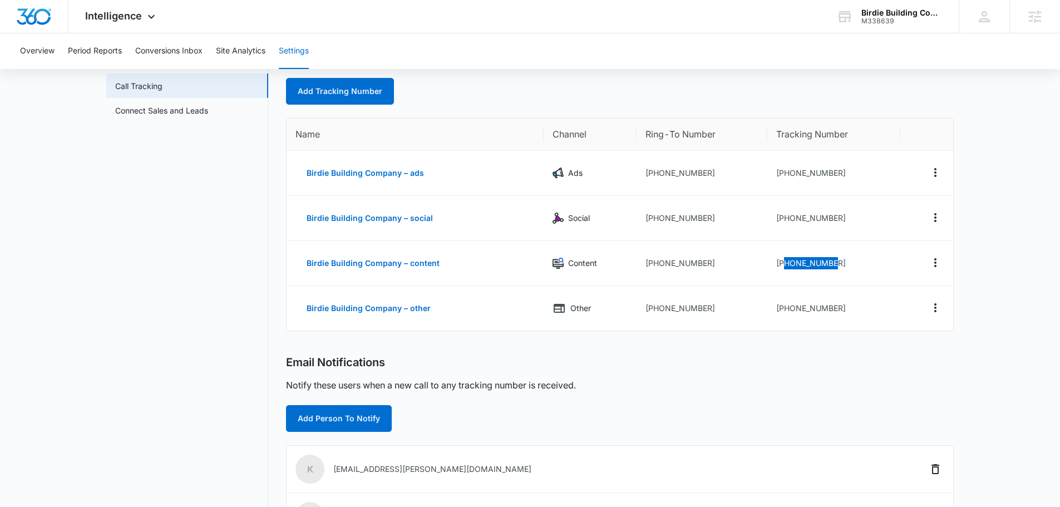
scroll to position [111, 0]
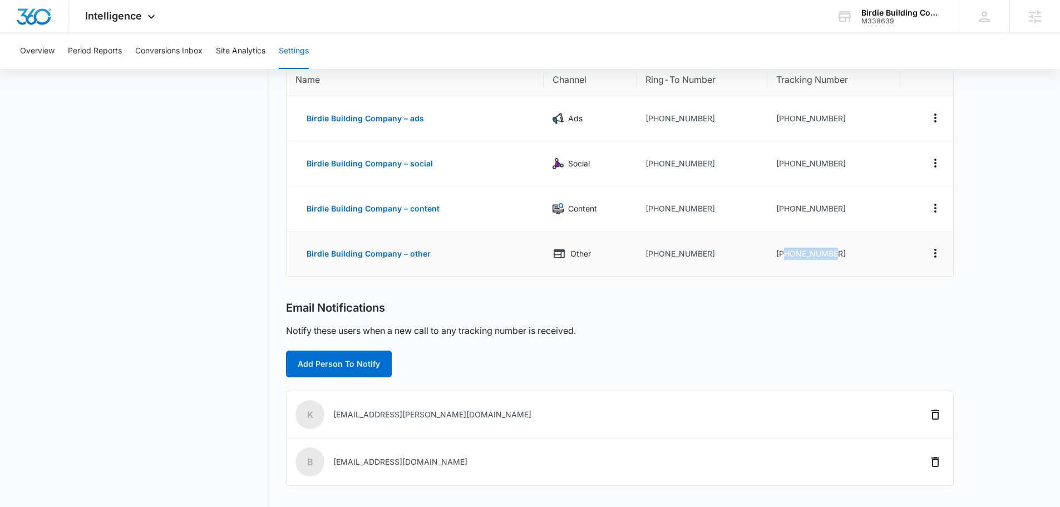
drag, startPoint x: 843, startPoint y: 258, endPoint x: 783, endPoint y: 259, distance: 59.6
click at [783, 259] on td "[PHONE_NUMBER]" at bounding box center [833, 253] width 133 height 45
copy td "2562693093"
